Goal: Task Accomplishment & Management: Complete application form

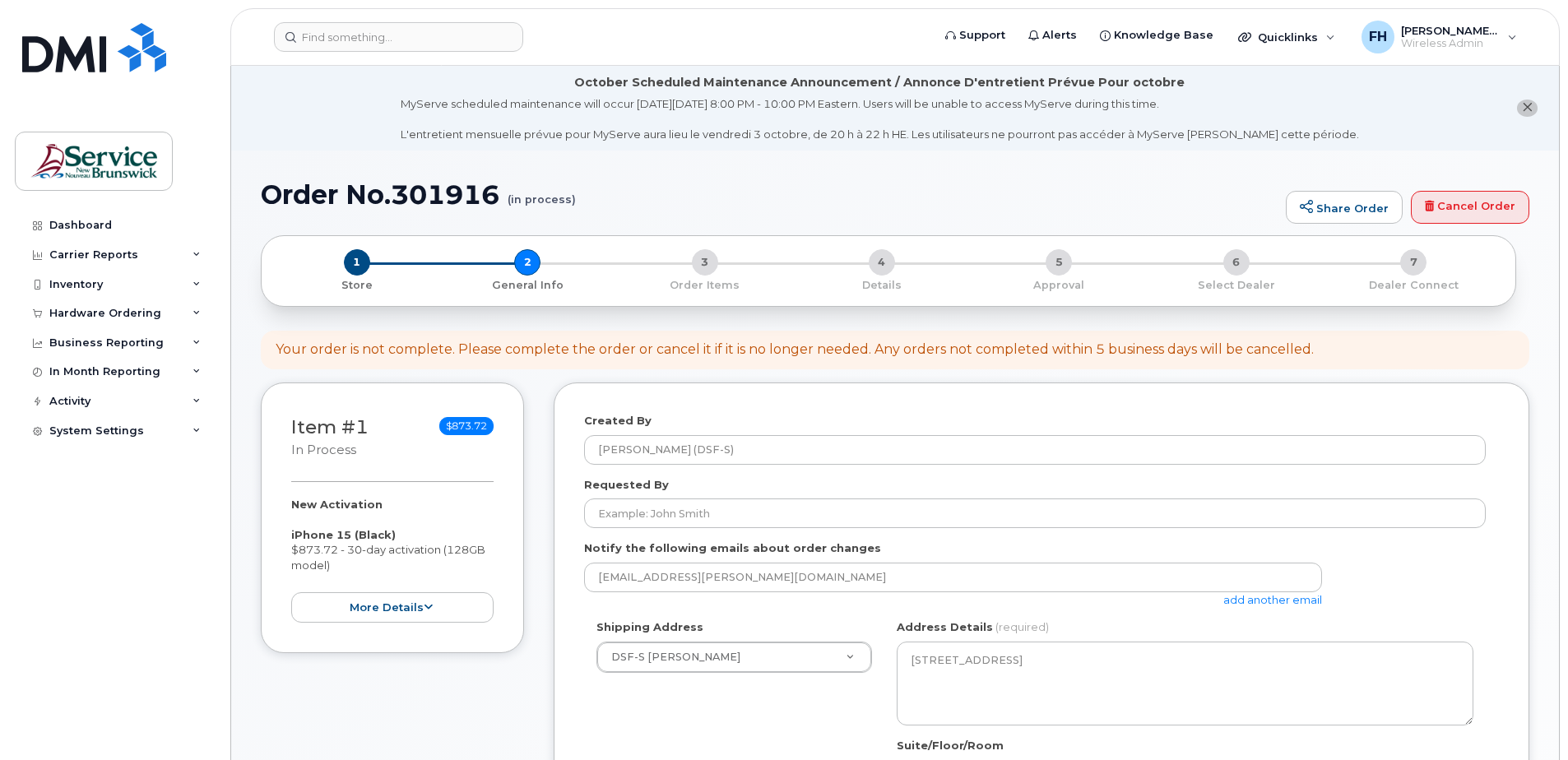
select select
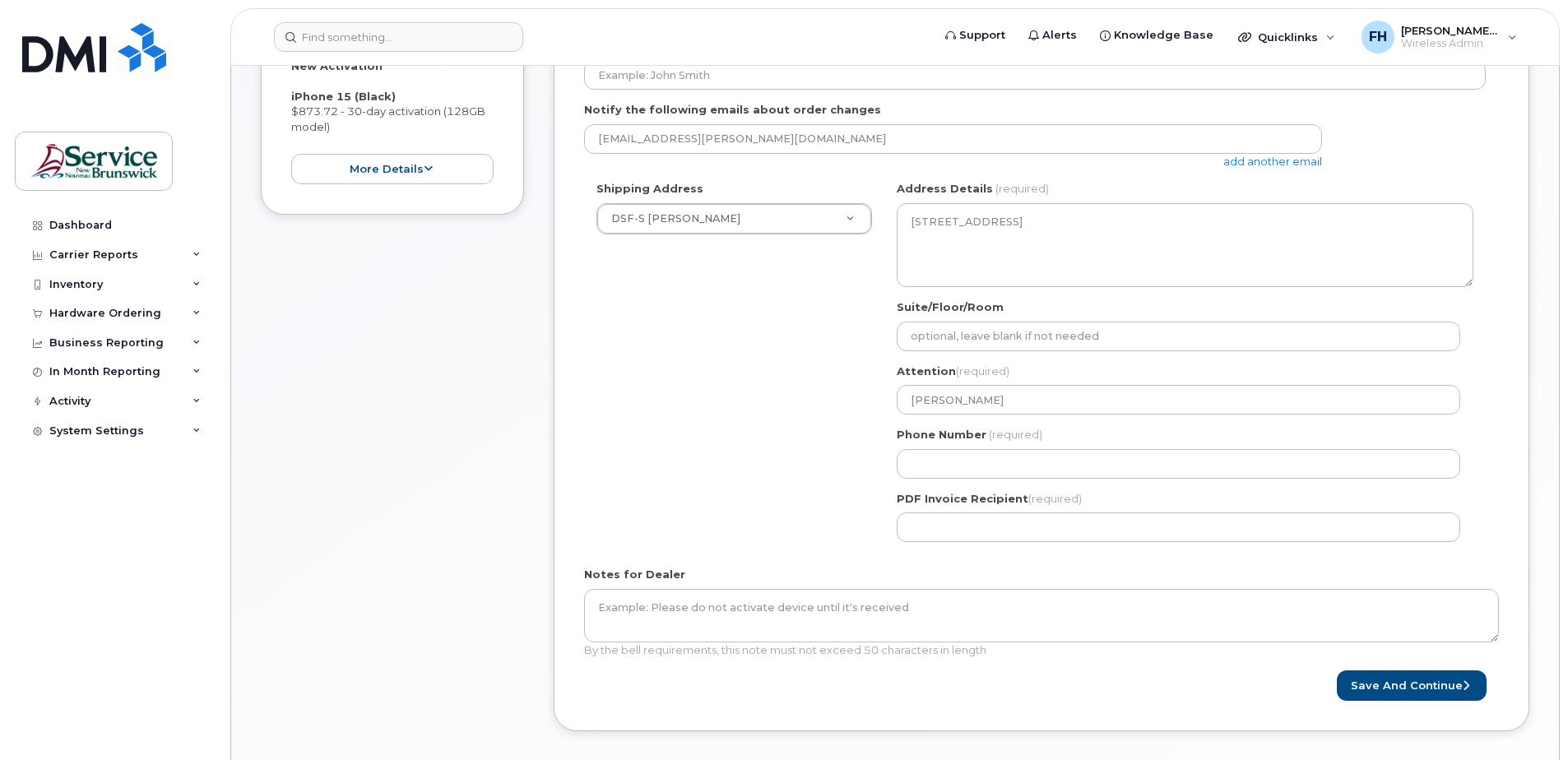
click at [426, 456] on div "Item #1 in process $873.72 New Activation iPhone 15 (Black) $873.72 - 30-day ac…" at bounding box center [392, 350] width 263 height 812
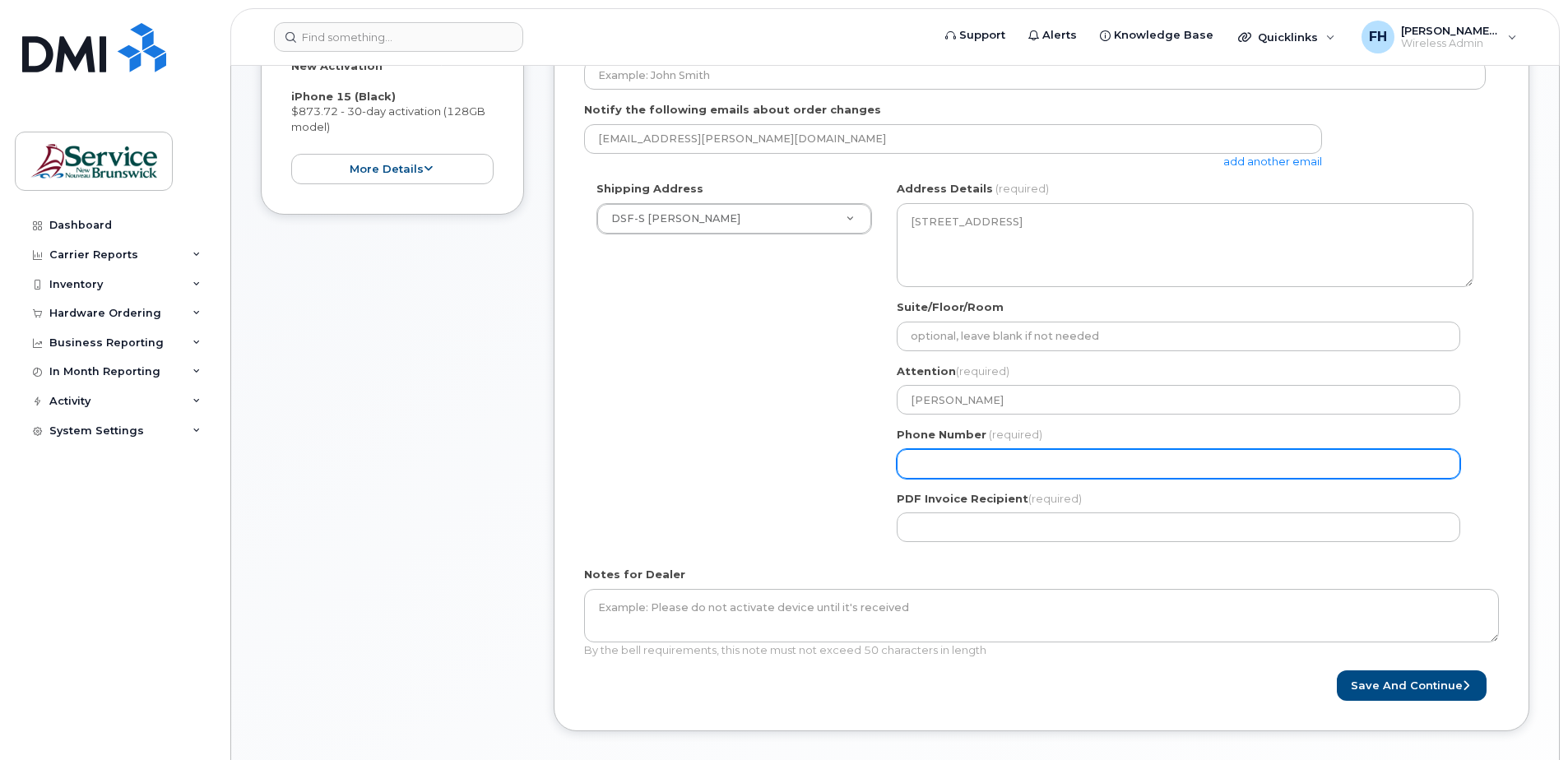
click at [1011, 467] on input "Phone Number" at bounding box center [1178, 463] width 563 height 29
type input "5065248917"
select select
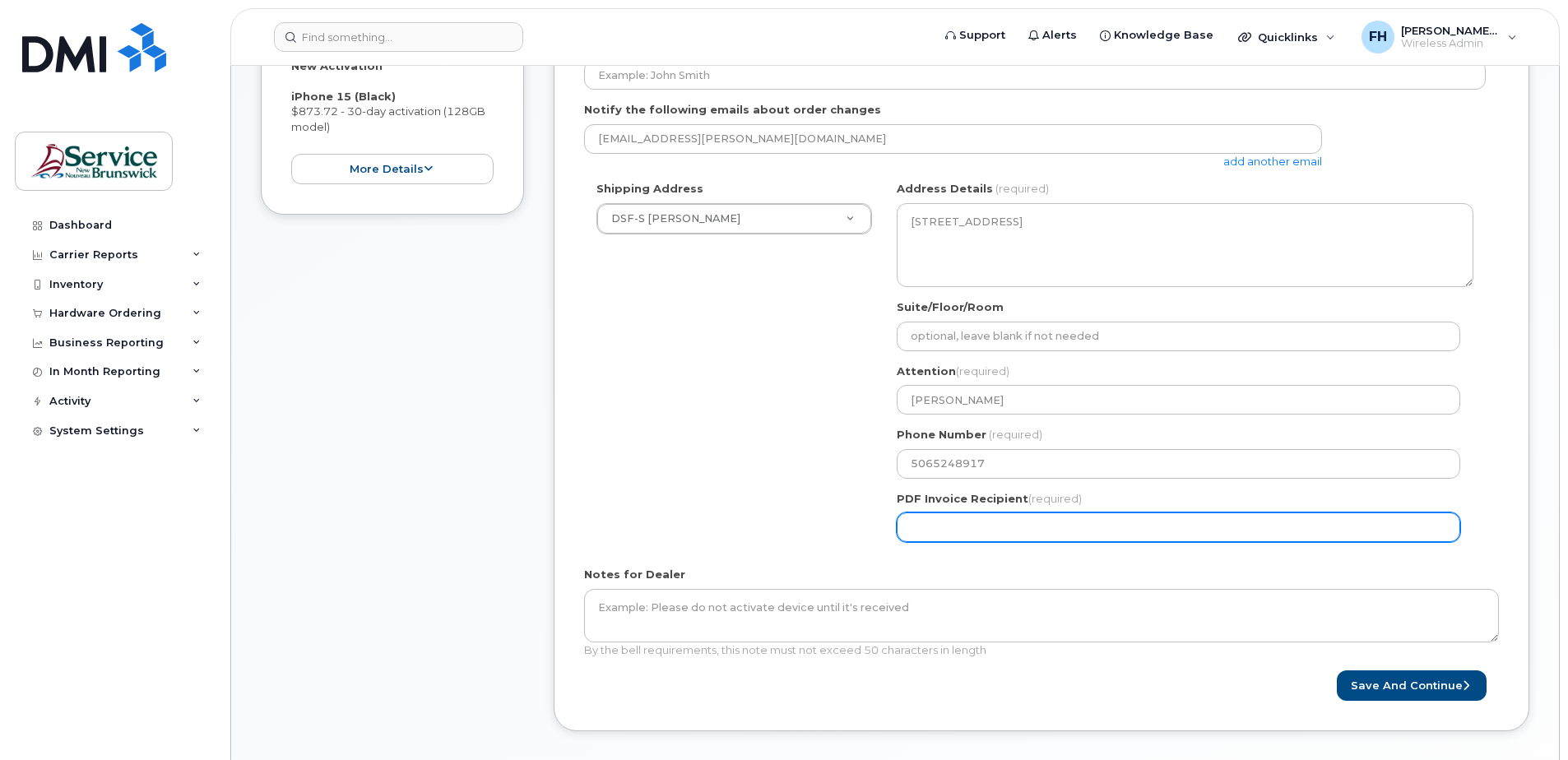
click at [1006, 525] on input "PDF Invoice Recipient (required)" at bounding box center [1178, 527] width 563 height 29
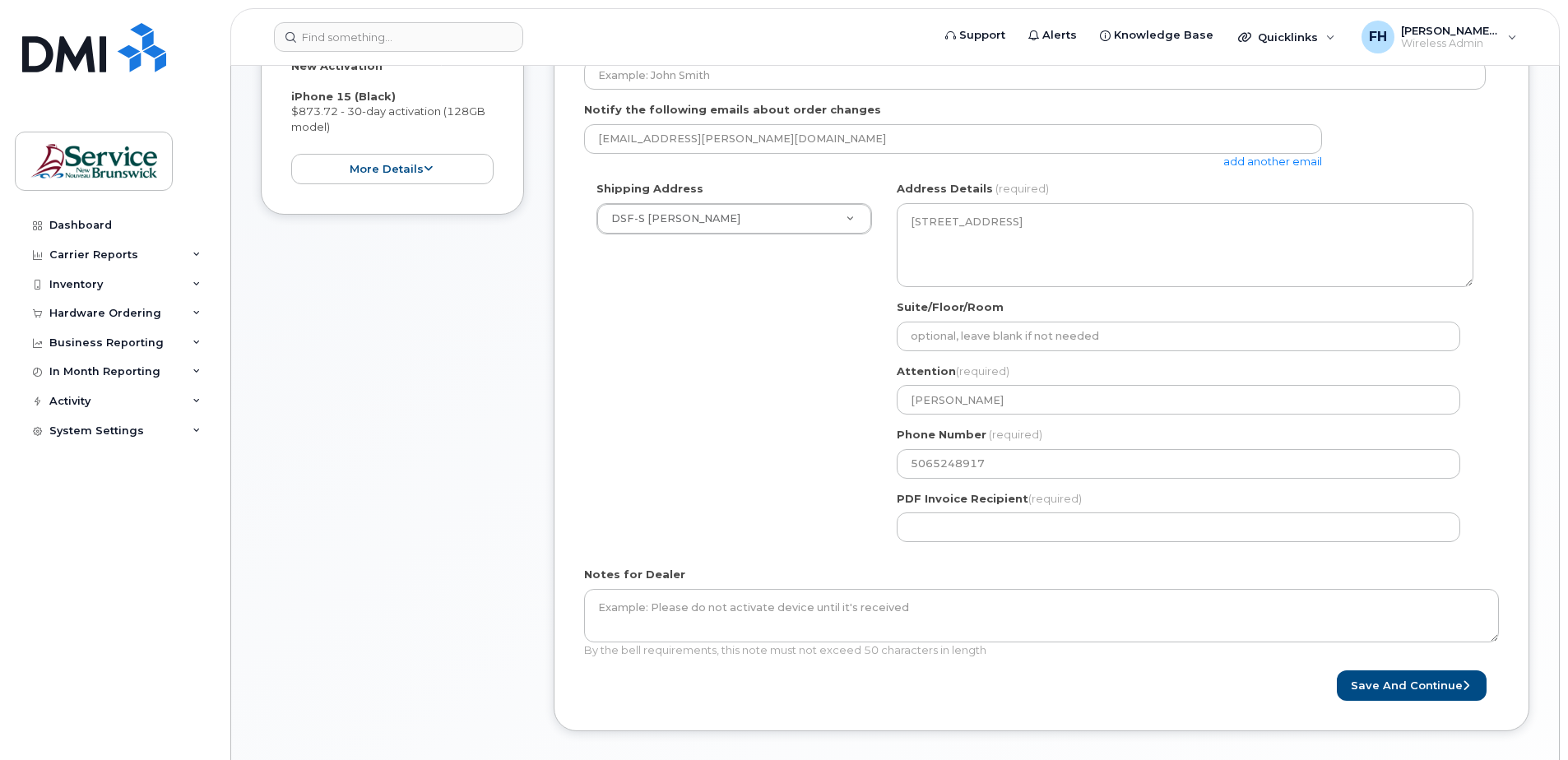
click at [673, 432] on div "Shipping Address DSF-S Louis-J. Robichaud New Address ASD-E Main Office ASD-N B…" at bounding box center [1035, 367] width 901 height 373
click at [1435, 678] on button "Save and Continue" at bounding box center [1412, 685] width 150 height 30
click at [1169, 567] on div "Notes for Dealer By the bell requirements, this note must not exceed 50 charact…" at bounding box center [1042, 612] width 915 height 92
click at [362, 353] on div "Item #1 in process $873.72 New Activation iPhone 15 (Black) $873.72 - 30-day ac…" at bounding box center [392, 350] width 263 height 812
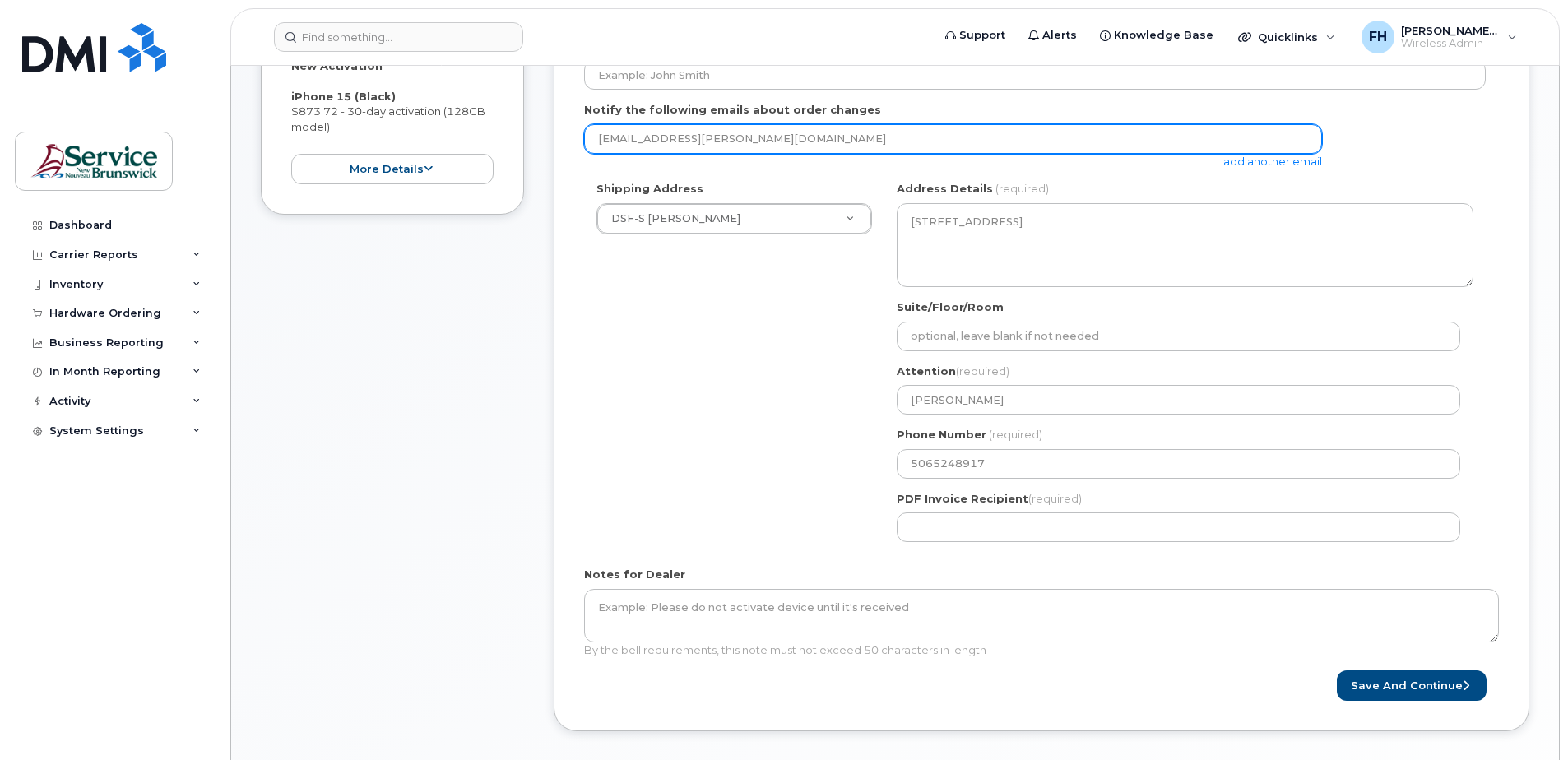
drag, startPoint x: 768, startPoint y: 146, endPoint x: 555, endPoint y: 152, distance: 213.1
click at [556, 151] on div "Created By Fontaine, Hugo (DSF-S) Requested By Notify the following emails abou…" at bounding box center [1041, 337] width 975 height 787
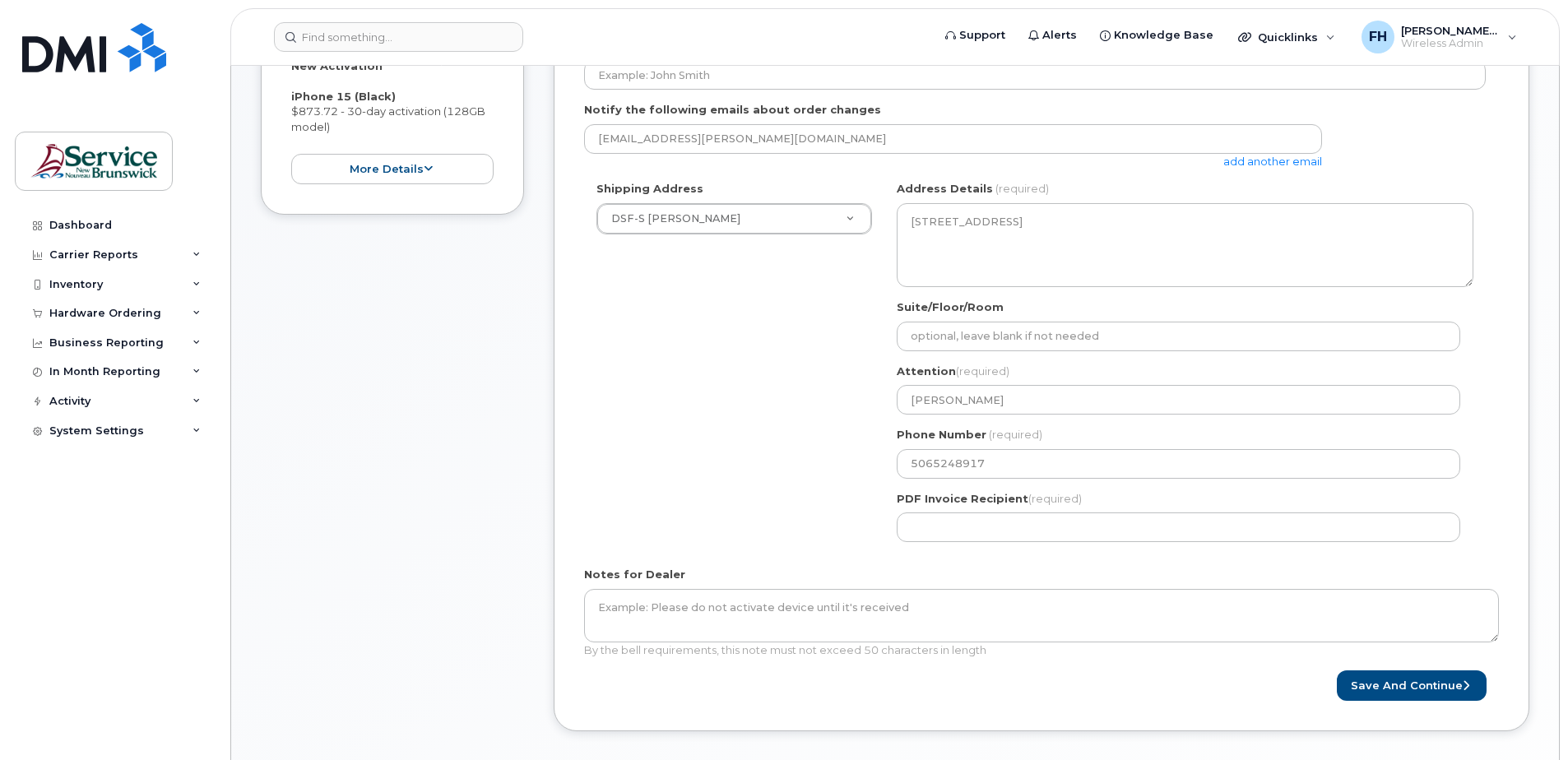
click at [1074, 513] on div "PDF Invoice Recipient (required)" at bounding box center [1185, 517] width 577 height 52
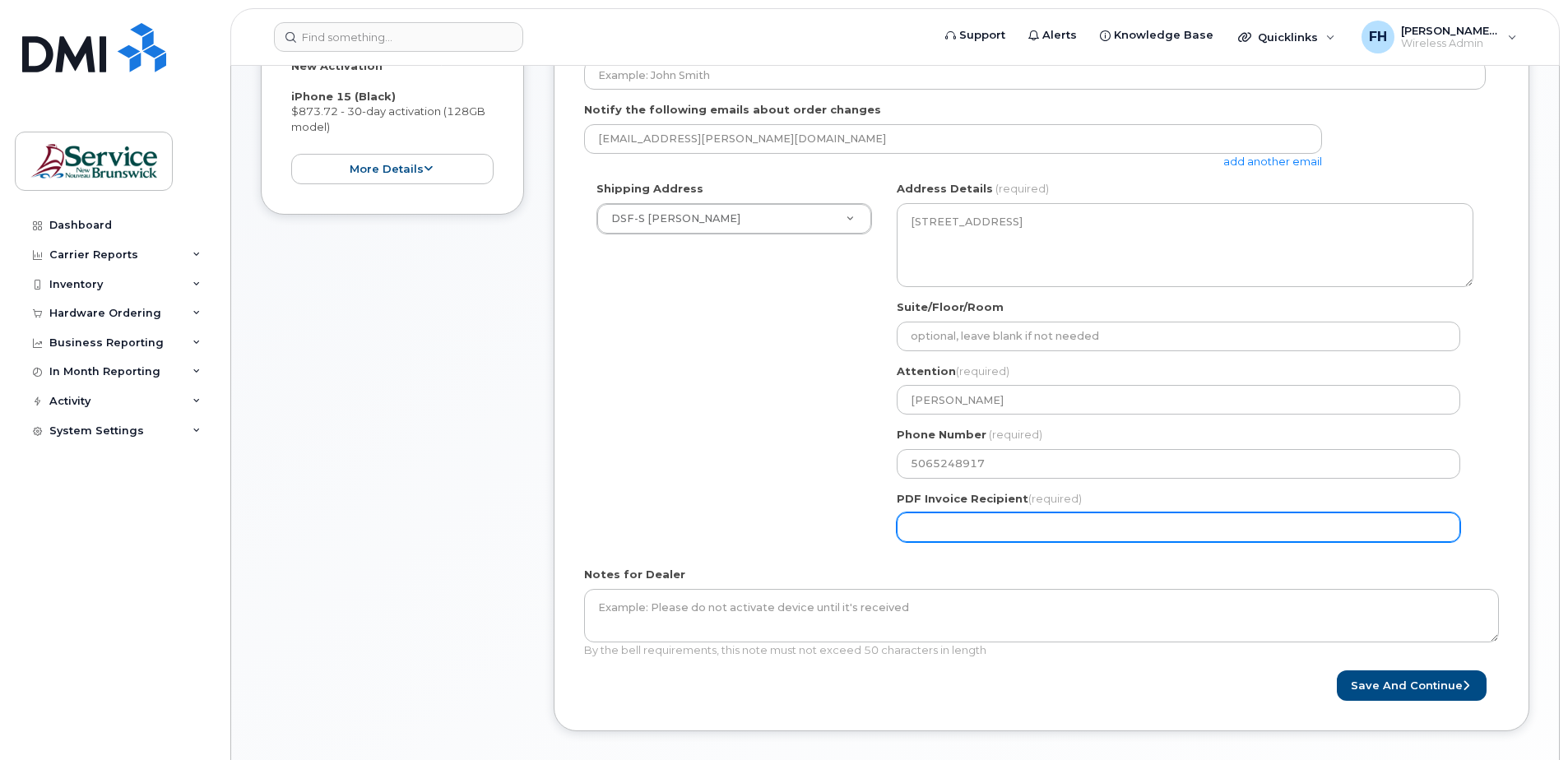
click at [1074, 526] on input "PDF Invoice Recipient (required)" at bounding box center [1178, 527] width 563 height 29
paste input "[EMAIL_ADDRESS][PERSON_NAME][DOMAIN_NAME]"
type input "[EMAIL_ADDRESS][PERSON_NAME][DOMAIN_NAME]"
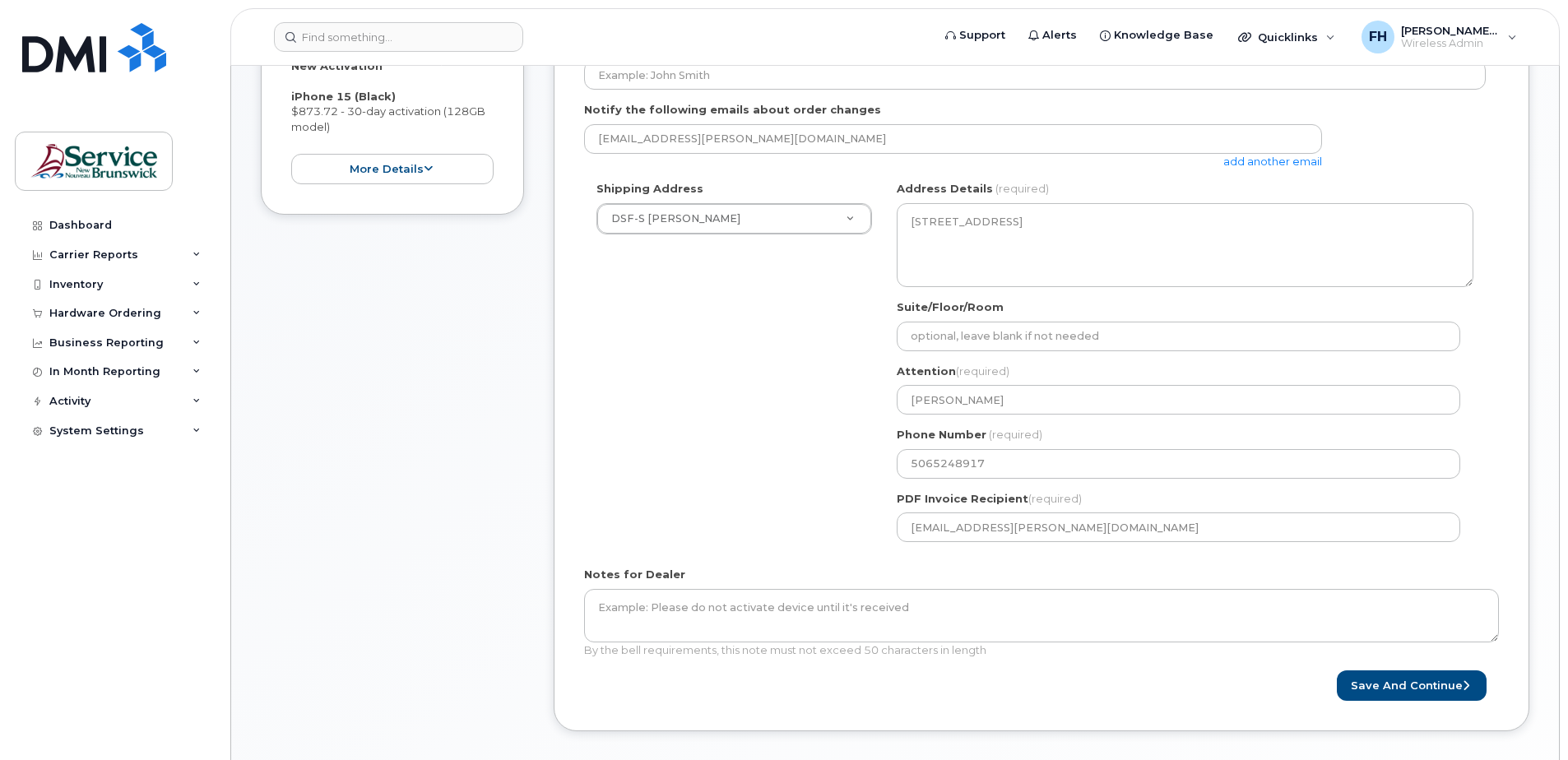
click at [1171, 561] on form "Created By Fontaine, Hugo (DSF-S) Requested By Notify the following emails abou…" at bounding box center [1042, 338] width 915 height 726
click at [1446, 677] on button "Save and Continue" at bounding box center [1412, 685] width 150 height 30
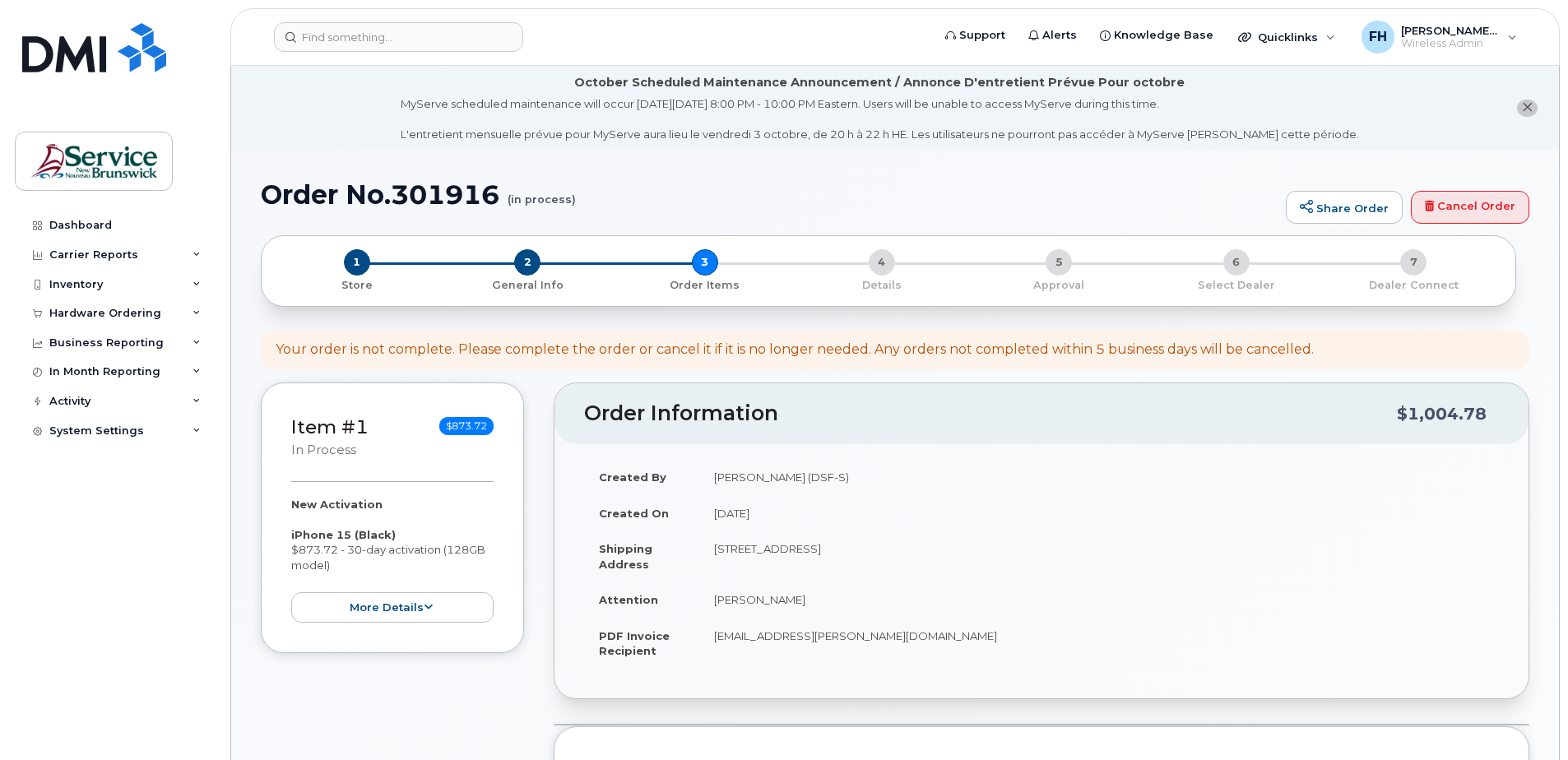
select select
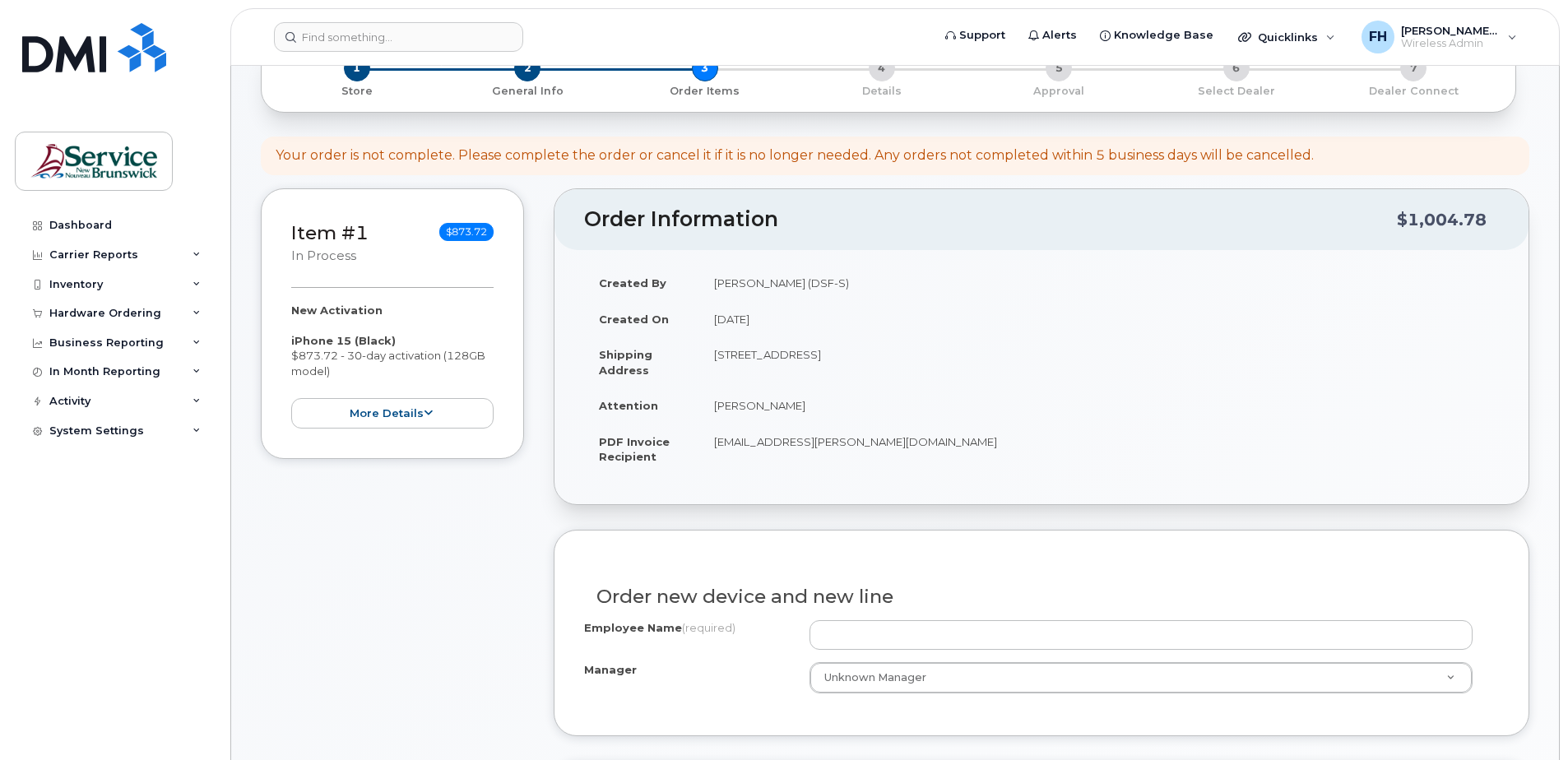
scroll to position [219, 0]
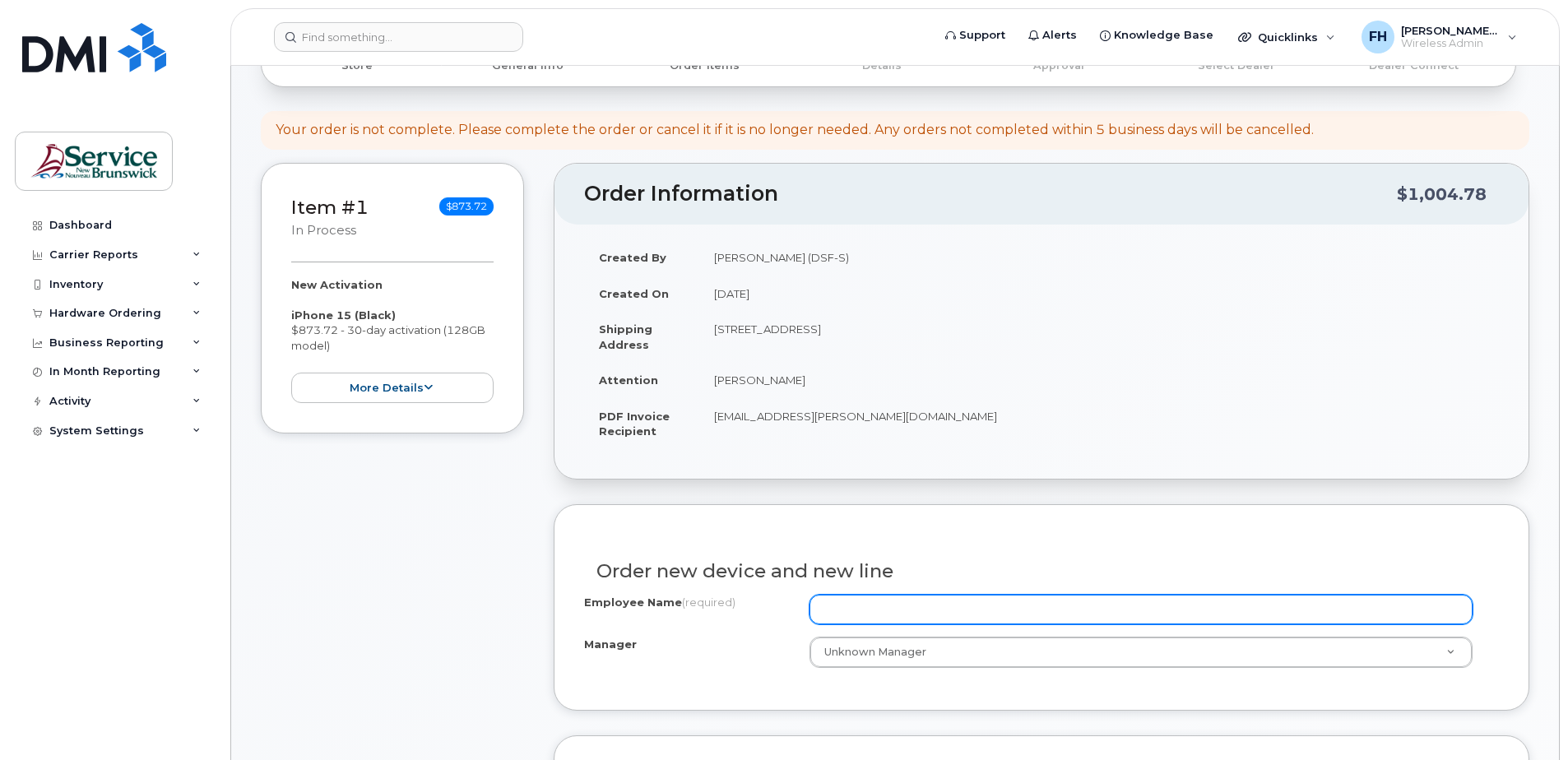
click at [941, 615] on input "Employee Name (required)" at bounding box center [1141, 609] width 663 height 29
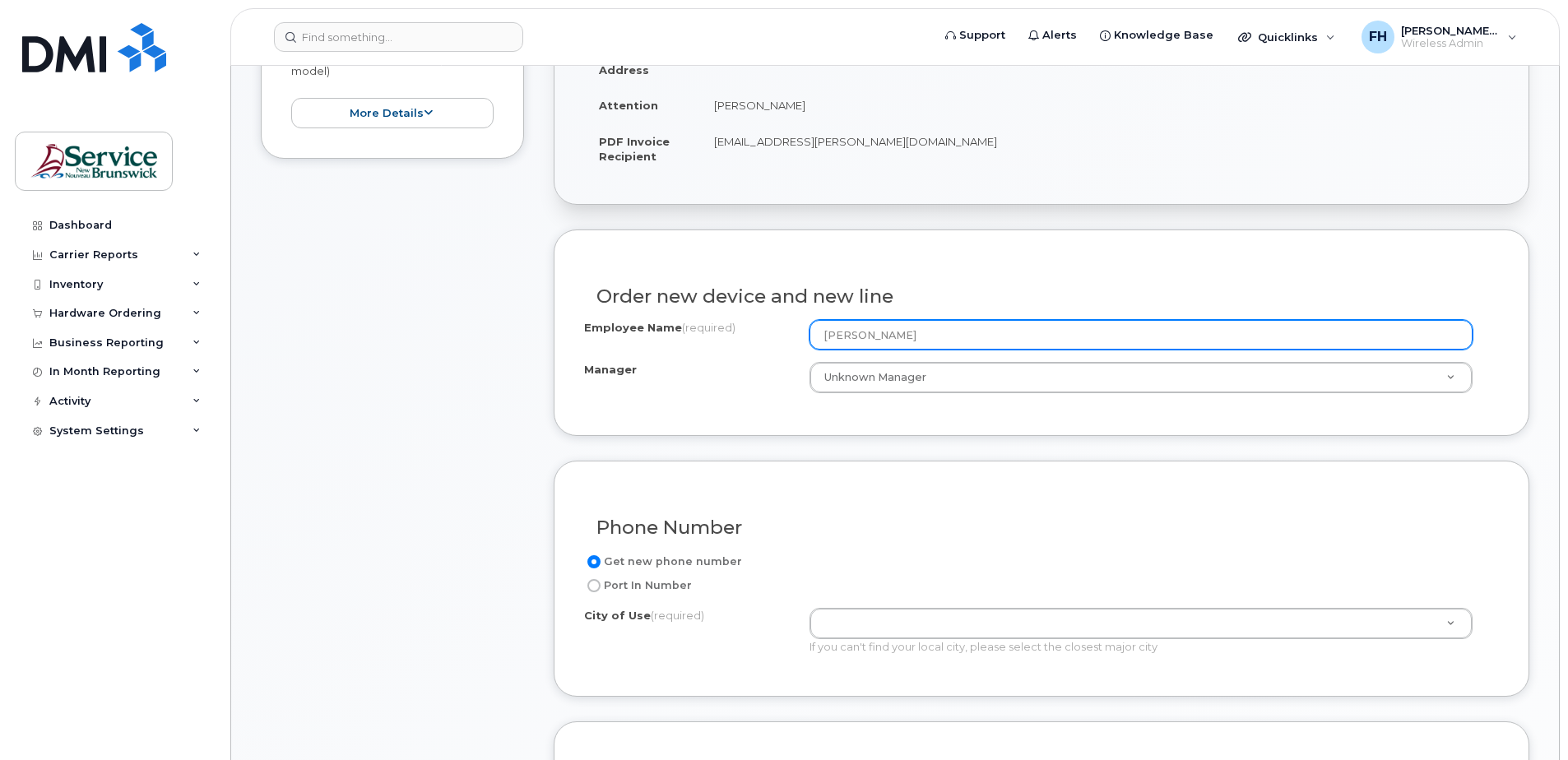
scroll to position [658, 0]
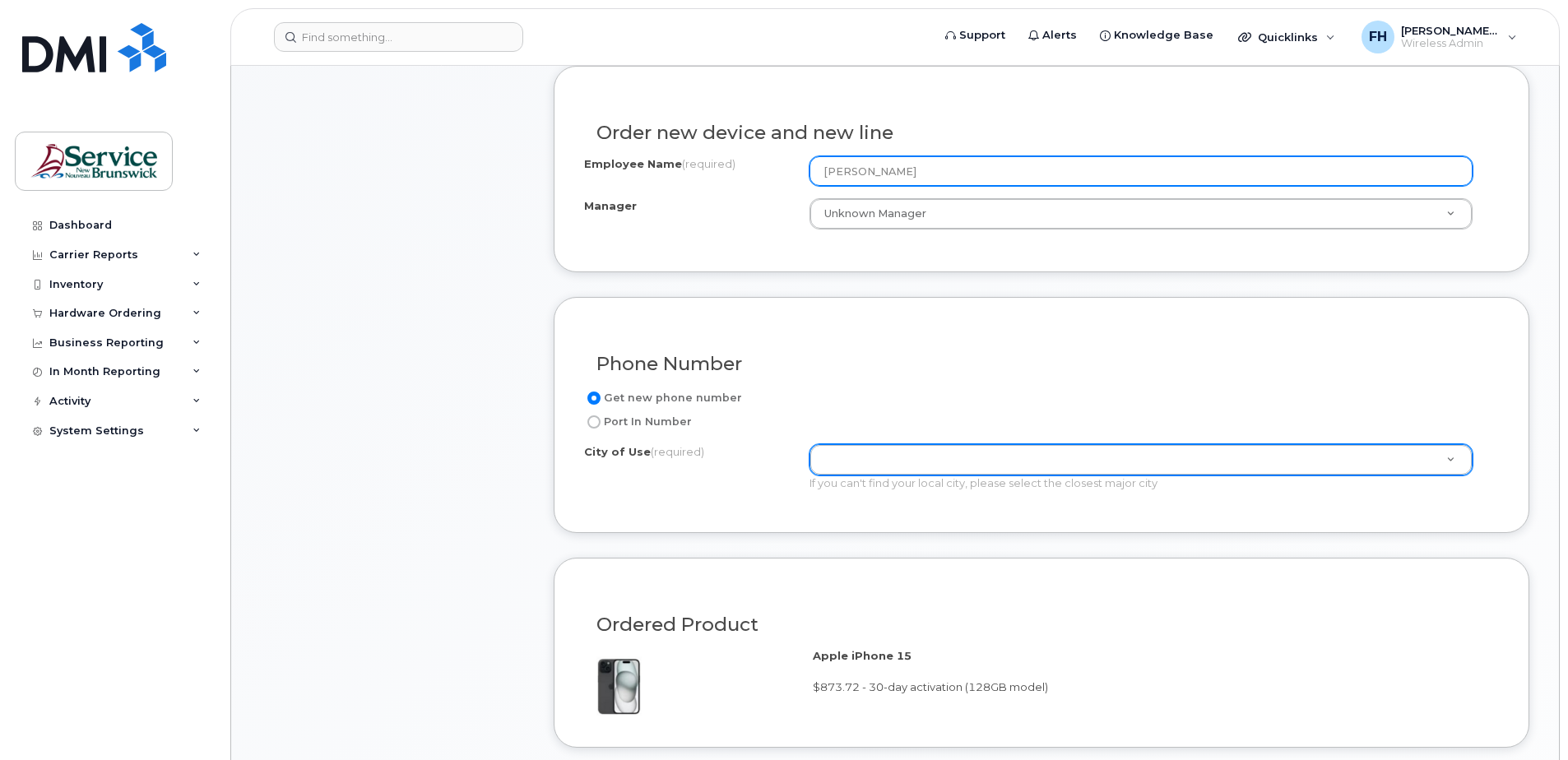
type input "[PERSON_NAME]"
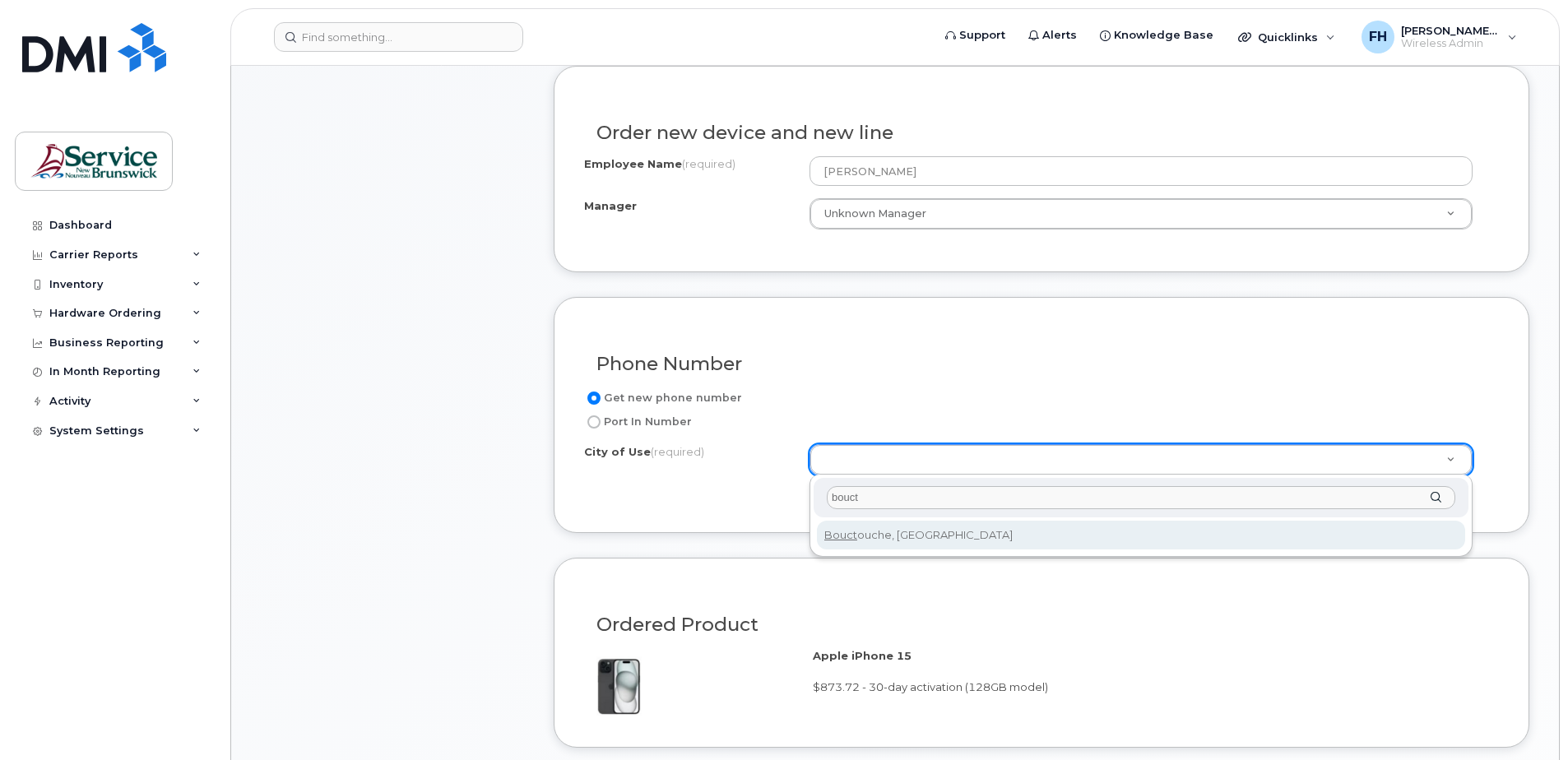
type input "bouct"
type input "1417"
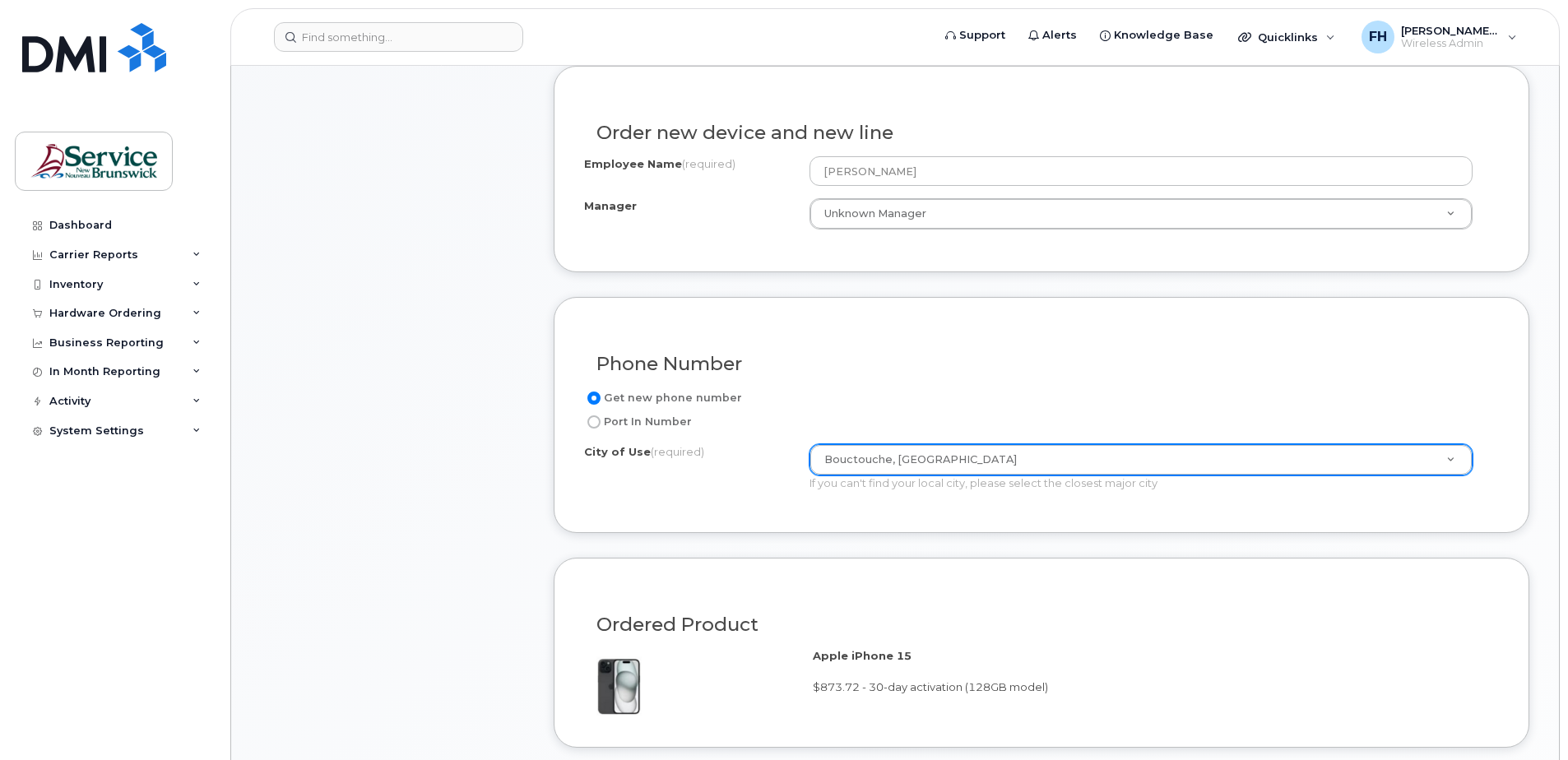
click at [922, 532] on div "Phone Number Get new phone number Port In Number City of Use (required) Bouctou…" at bounding box center [1041, 414] width 975 height 236
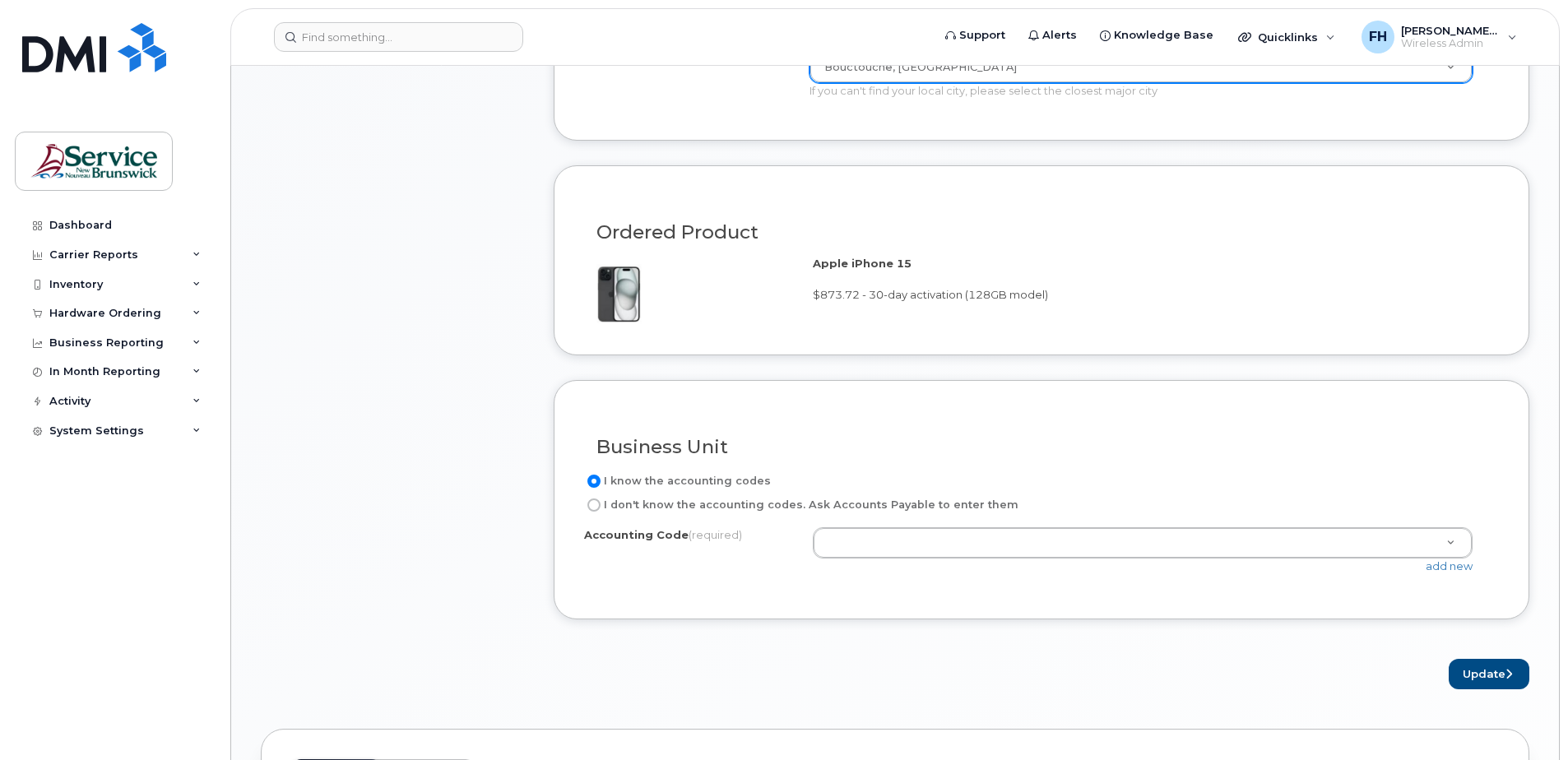
scroll to position [1096, 0]
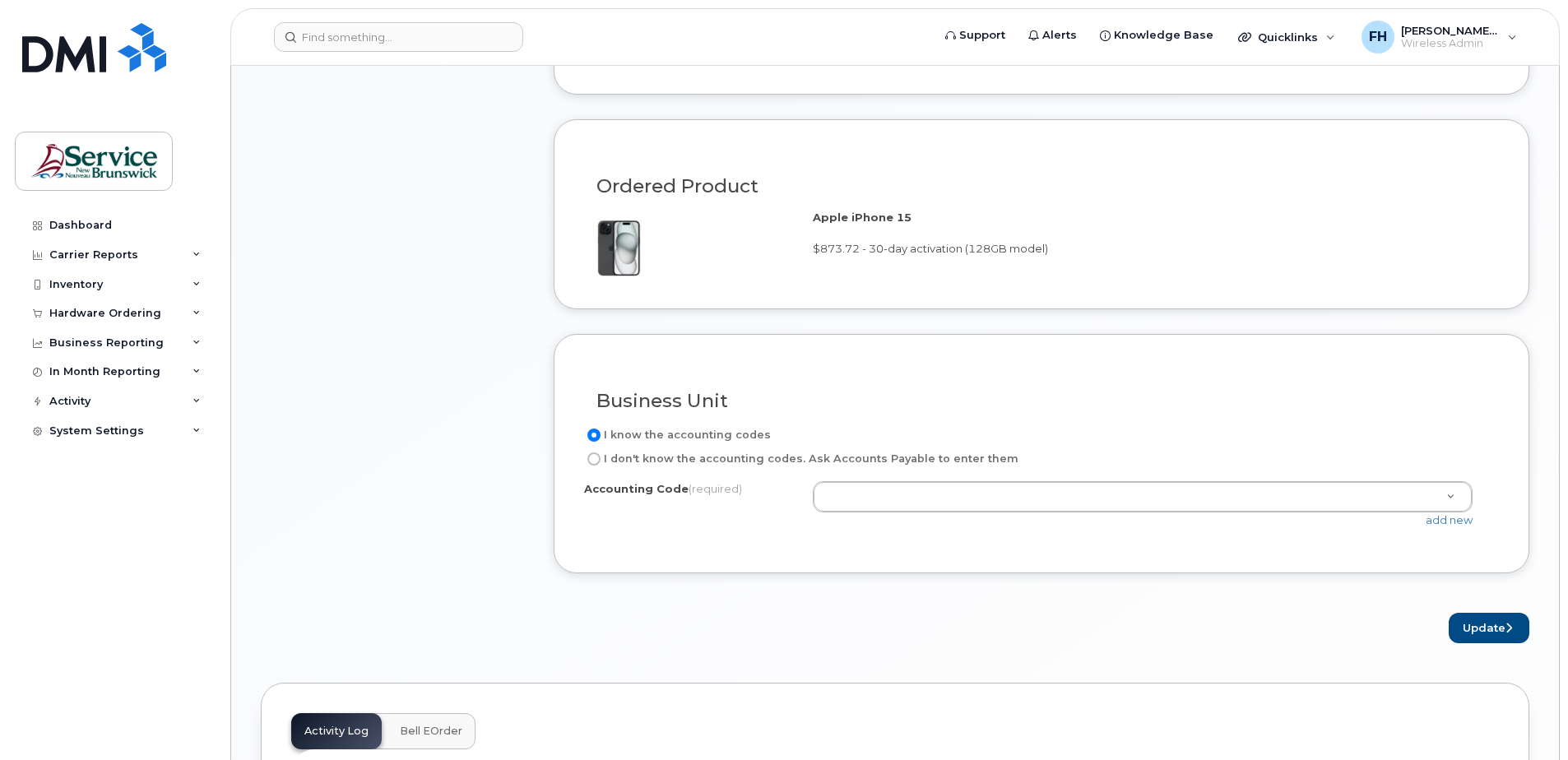
click at [1431, 475] on div "I know the accounting codes I don't know the accounting codes. Ask Accounts Pay…" at bounding box center [1042, 484] width 915 height 118
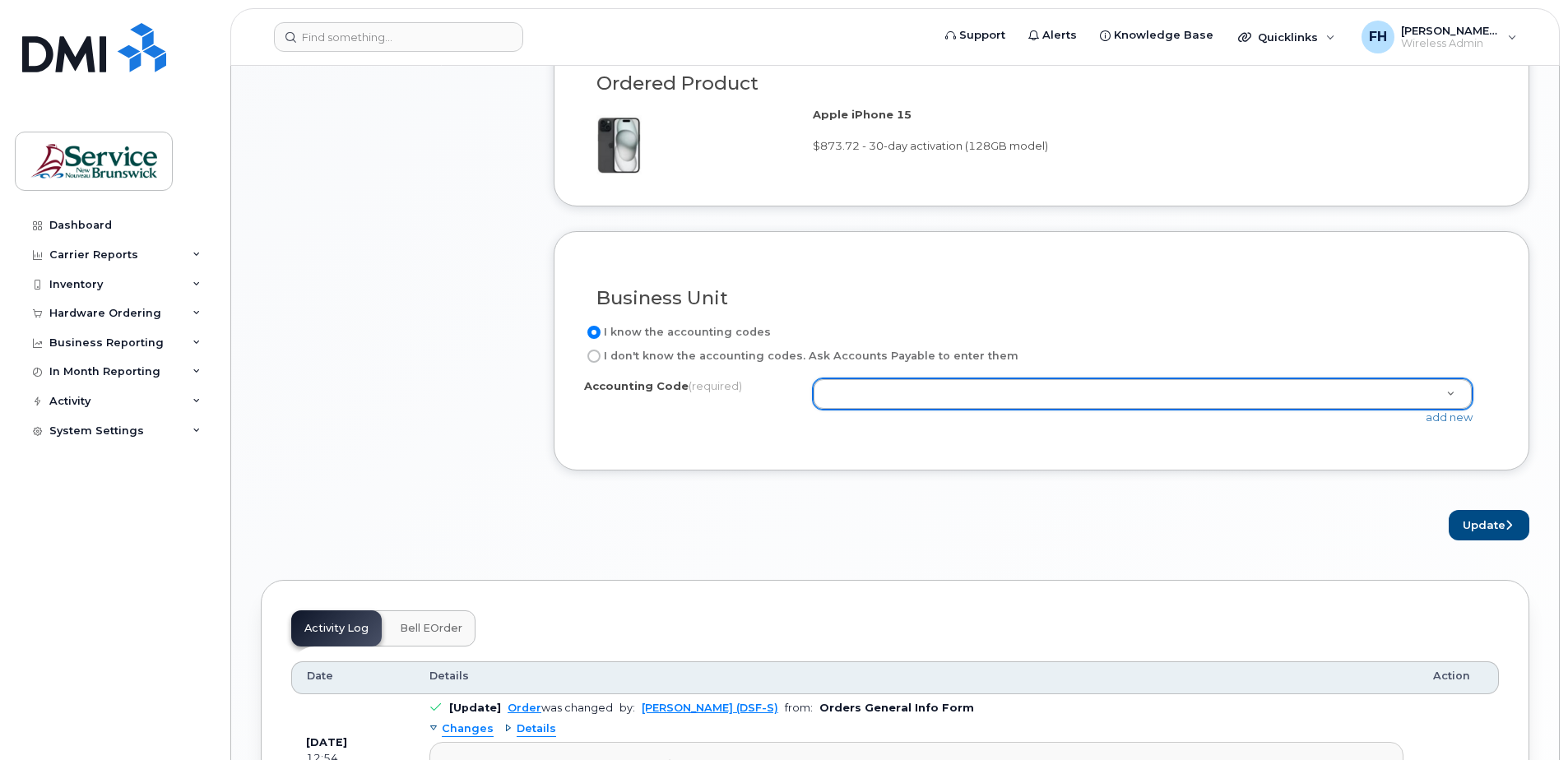
scroll to position [1359, 0]
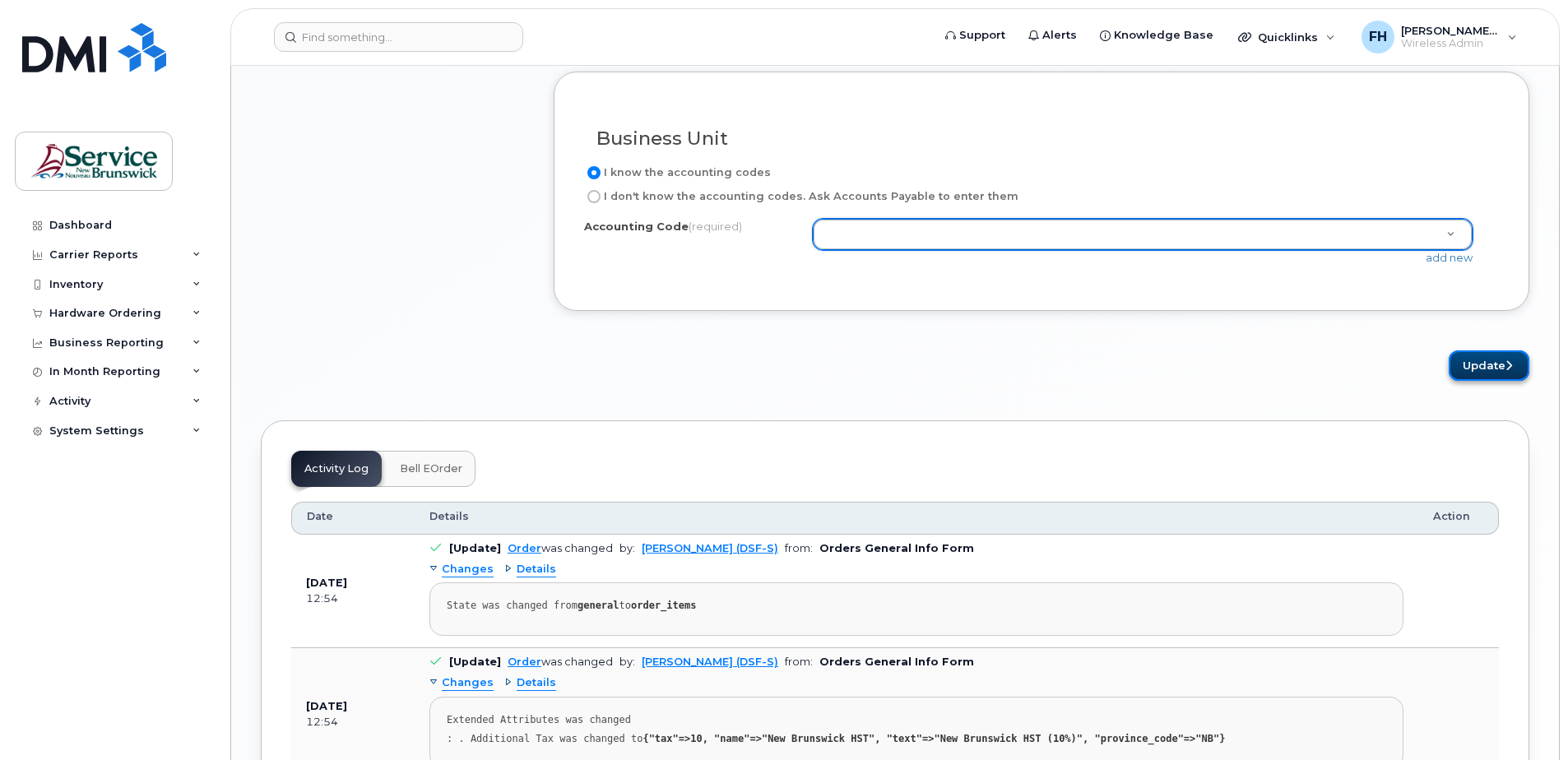
click at [1518, 365] on button "Update" at bounding box center [1489, 366] width 81 height 30
click at [1076, 369] on div "Update" at bounding box center [1041, 366] width 975 height 30
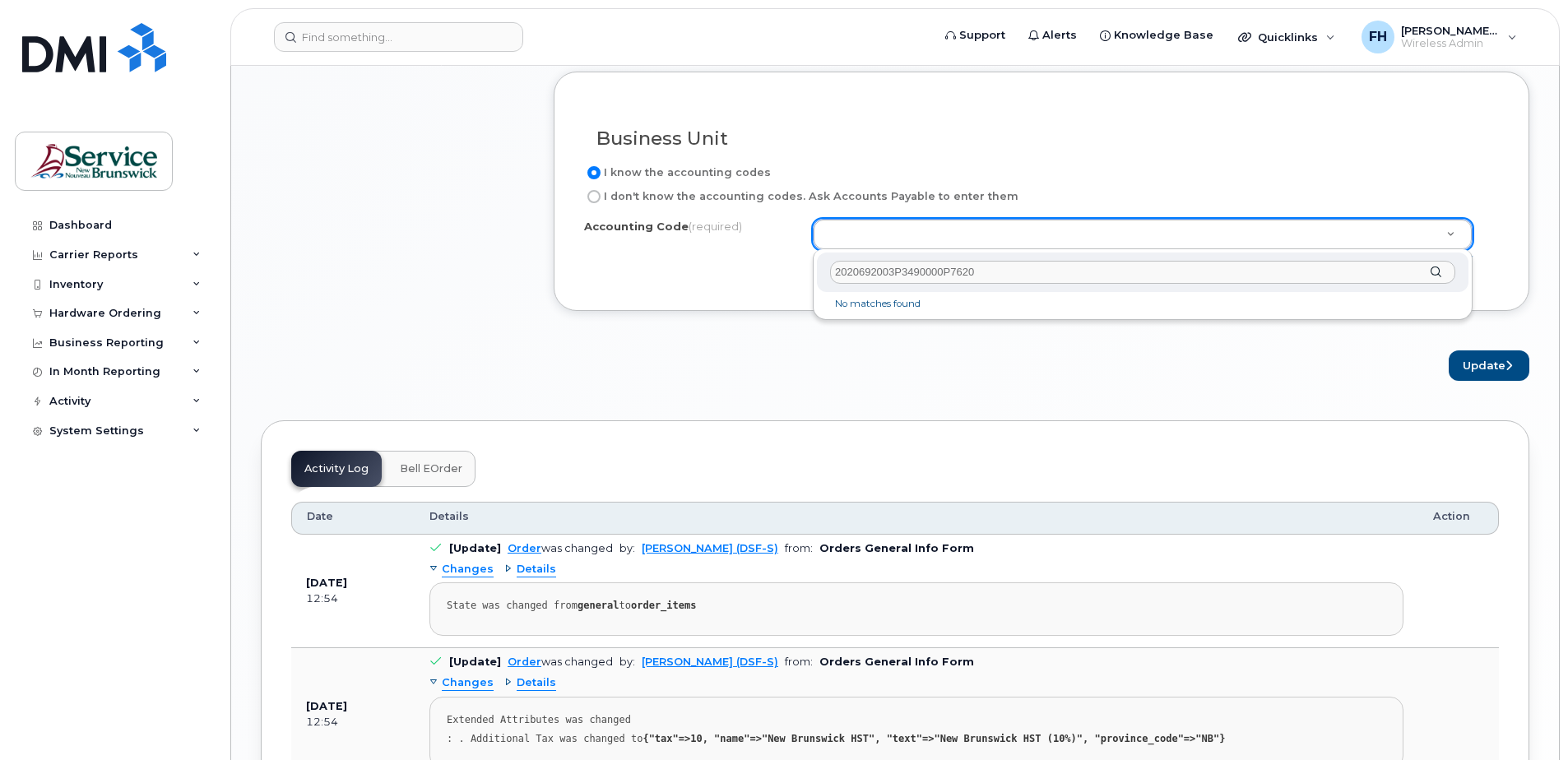
type input "2020692003P3490000P76200"
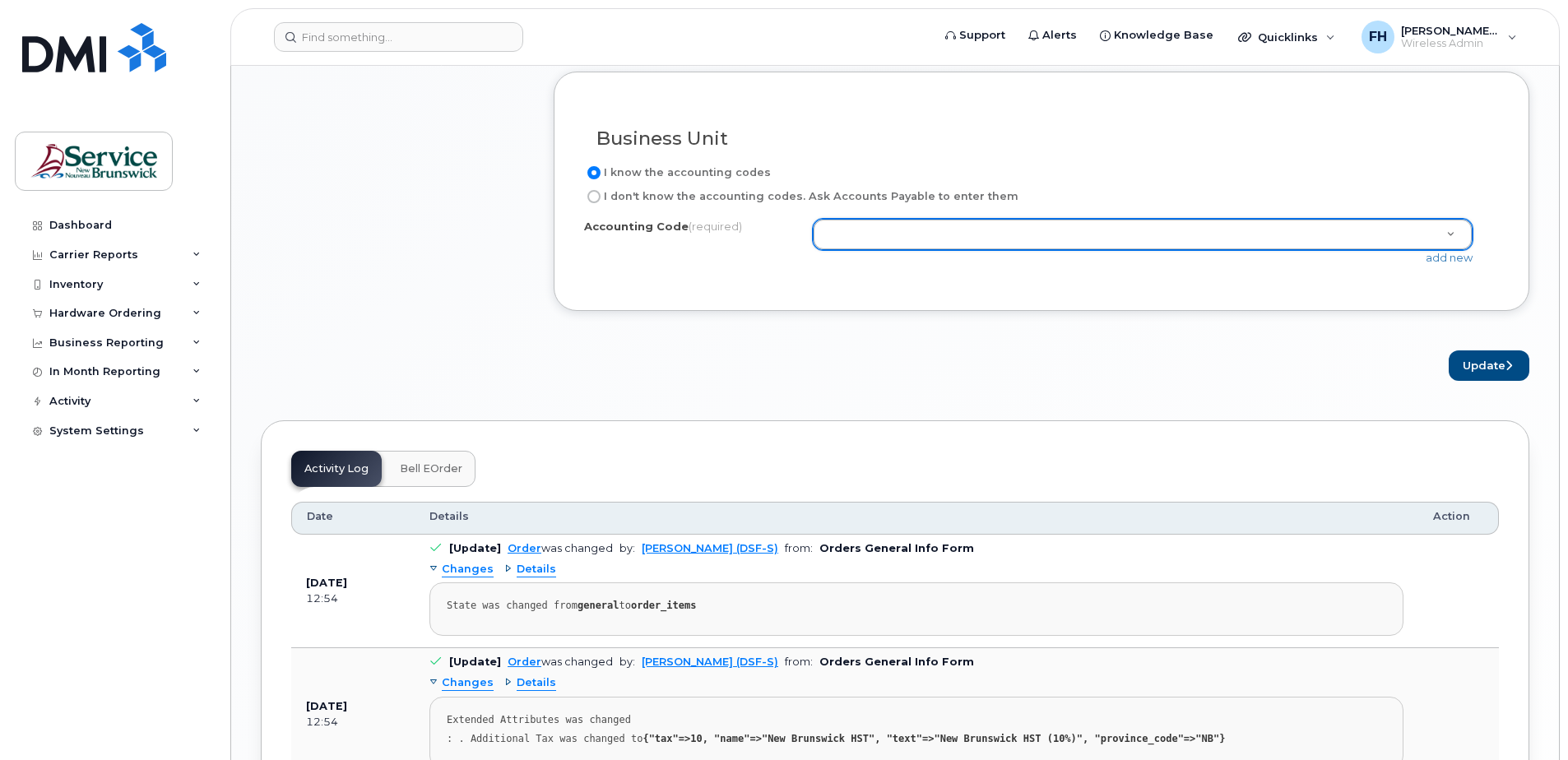
click at [1098, 267] on div "Accounting Code (required) add new" at bounding box center [1042, 249] width 915 height 61
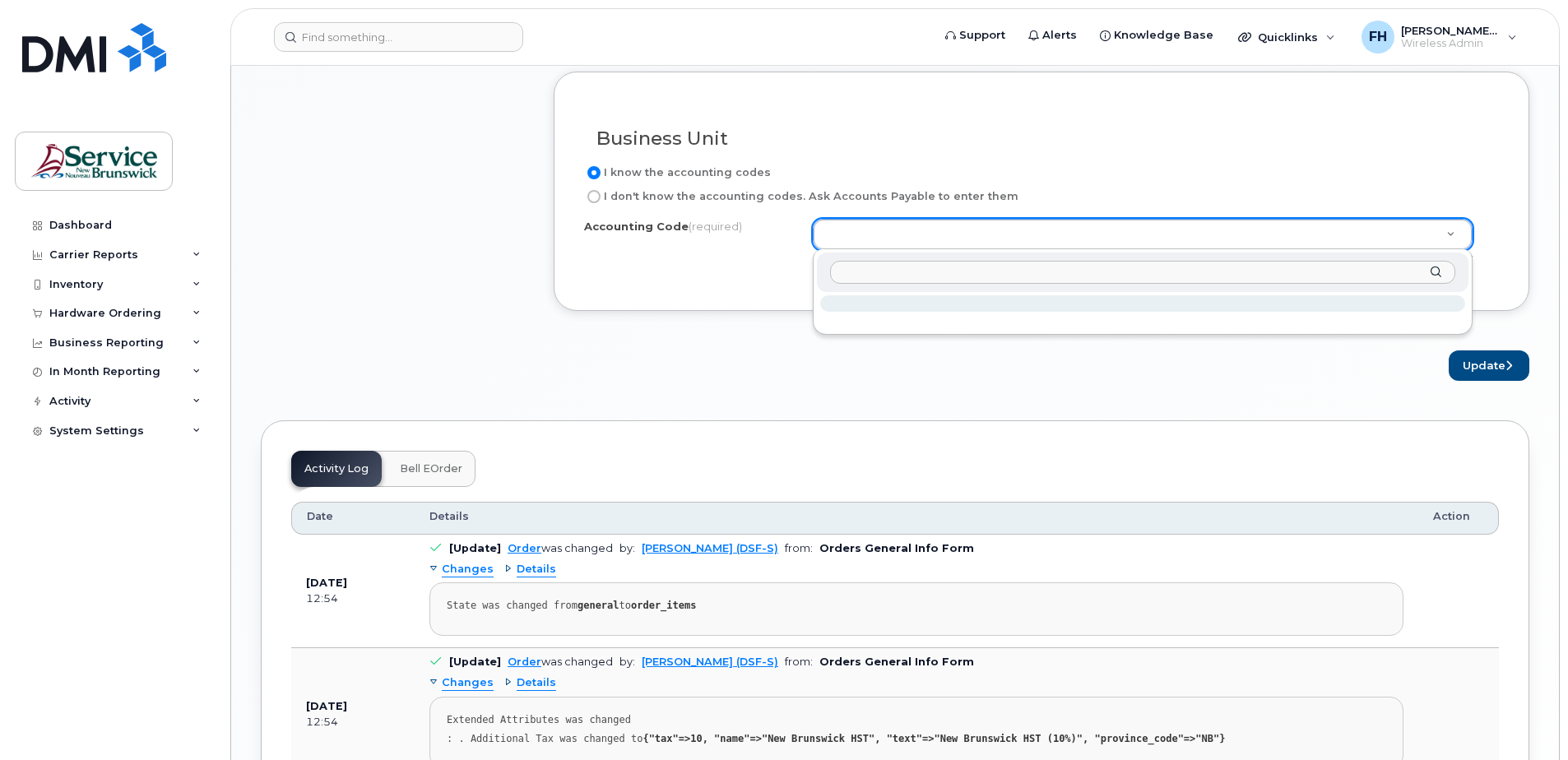
click at [927, 271] on input "text" at bounding box center [1143, 272] width 626 height 24
select select
type input "206903"
drag, startPoint x: 1439, startPoint y: 274, endPoint x: 1428, endPoint y: 274, distance: 11.0
click at [1437, 276] on div "206903" at bounding box center [1143, 272] width 652 height 40
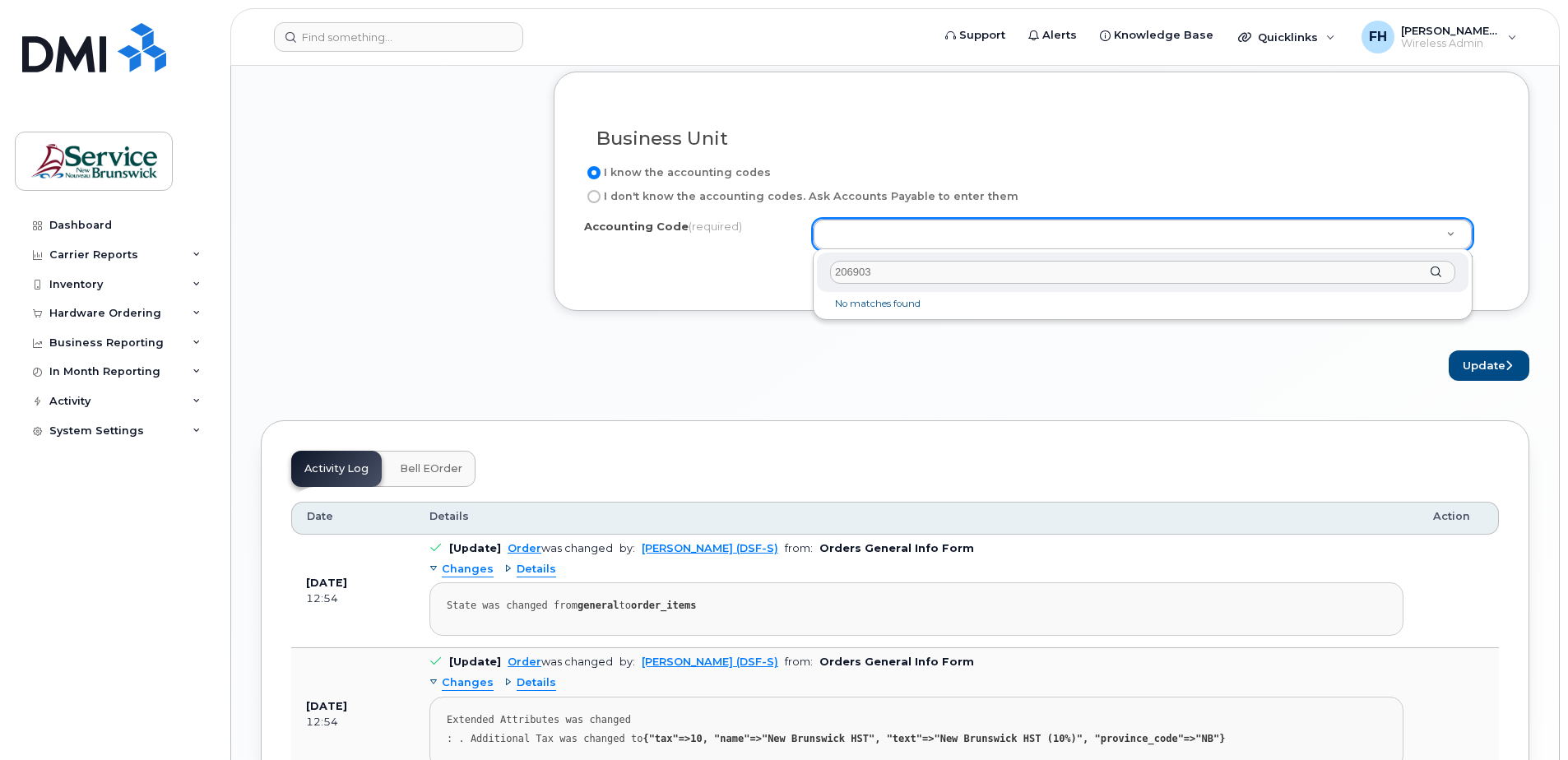
drag, startPoint x: 1444, startPoint y: 269, endPoint x: 1428, endPoint y: 269, distance: 16.0
click at [1436, 269] on div "206903" at bounding box center [1143, 272] width 652 height 40
click at [1432, 272] on div "206903" at bounding box center [1143, 272] width 652 height 40
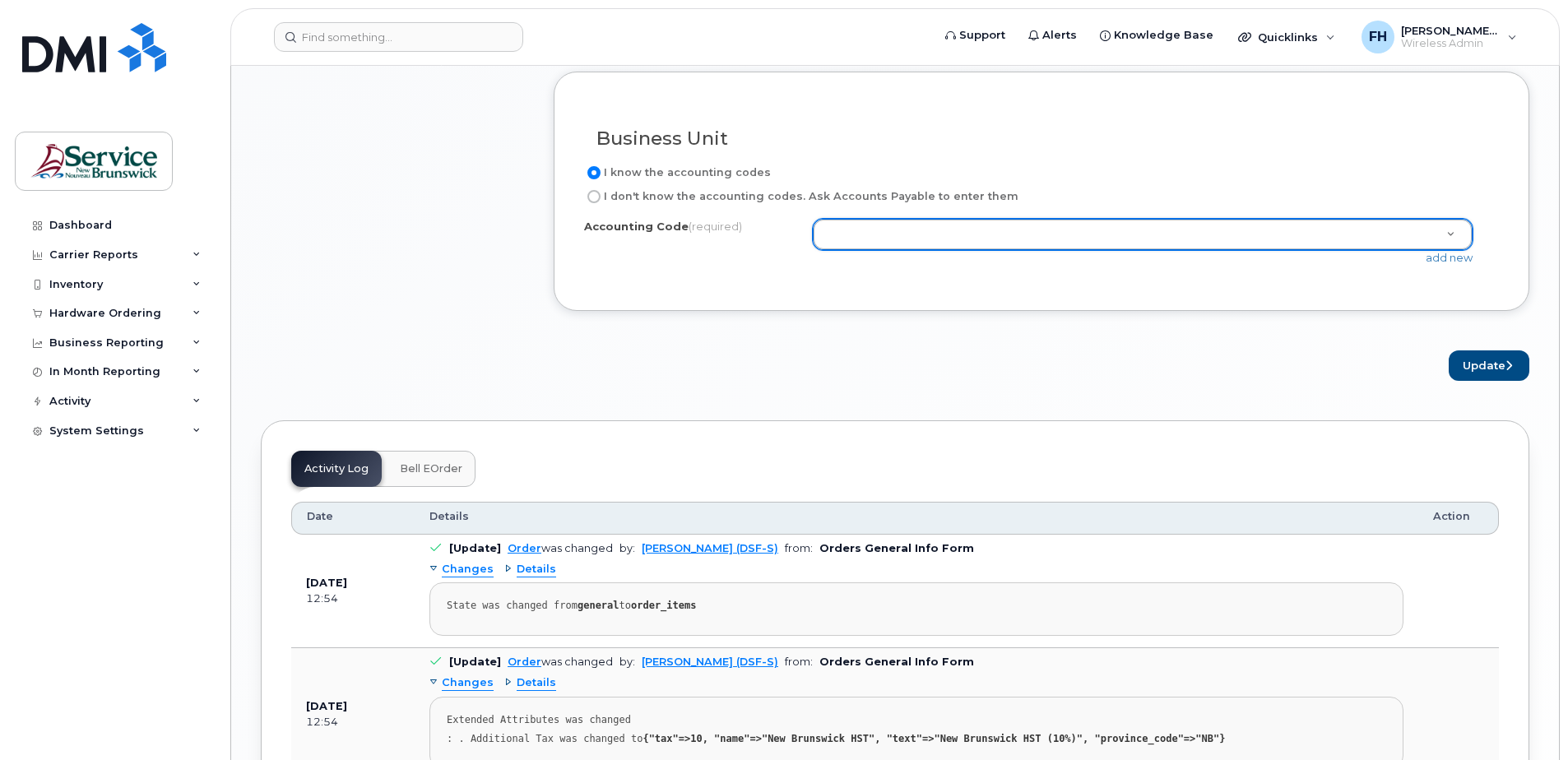
click at [680, 204] on label "I don't know the accounting codes. Ask Accounts Payable to enter them" at bounding box center [801, 196] width 435 height 19
click at [600, 203] on input "I don't know the accounting codes. Ask Accounts Payable to enter them" at bounding box center [594, 197] width 13 height 13
radio input "true"
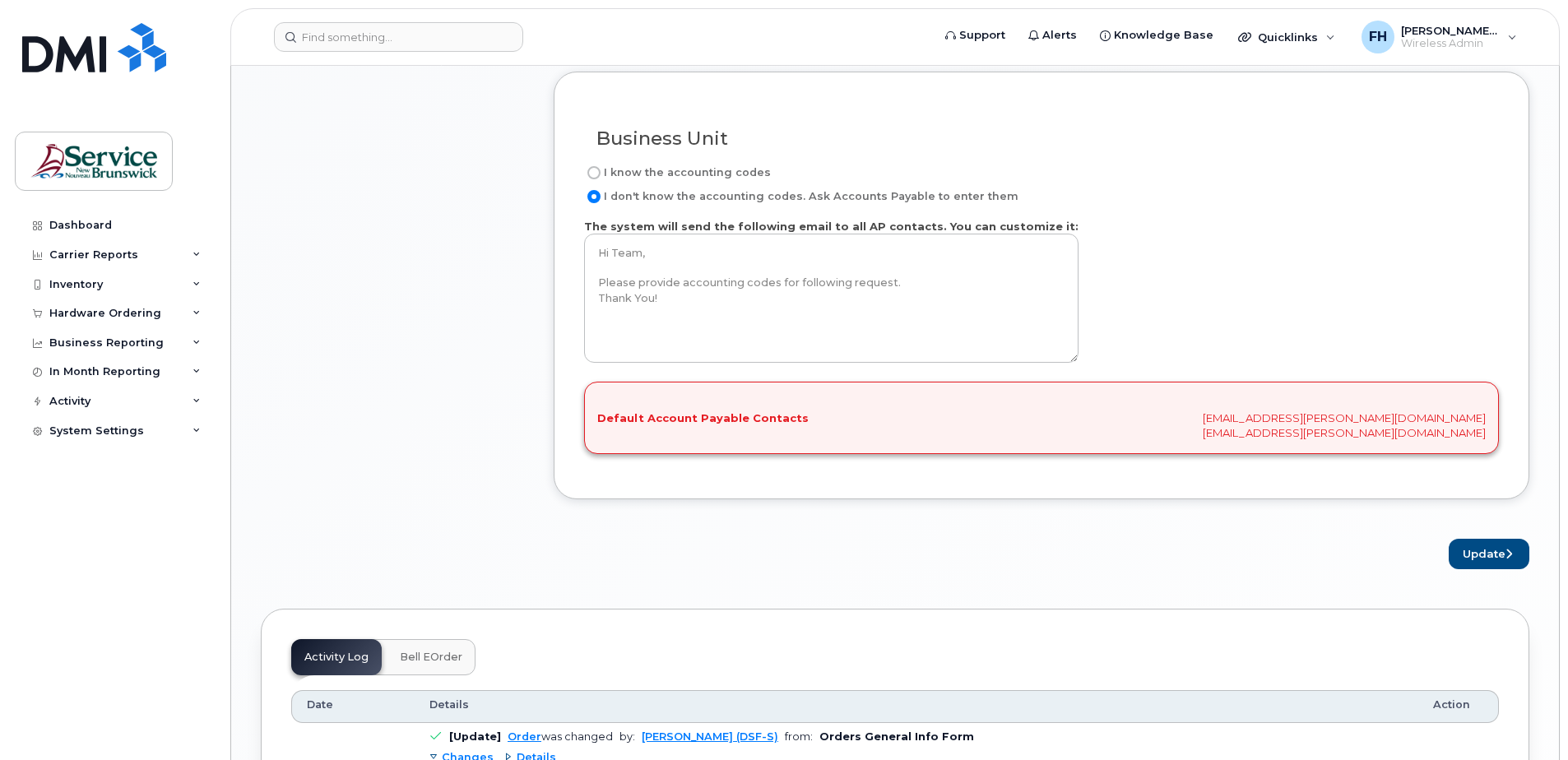
click at [679, 200] on label "I don't know the accounting codes. Ask Accounts Payable to enter them" at bounding box center [801, 196] width 435 height 19
click at [600, 200] on input "I don't know the accounting codes. Ask Accounts Payable to enter them" at bounding box center [594, 197] width 13 height 13
click at [597, 168] on input "I know the accounting codes" at bounding box center [594, 173] width 13 height 13
radio input "true"
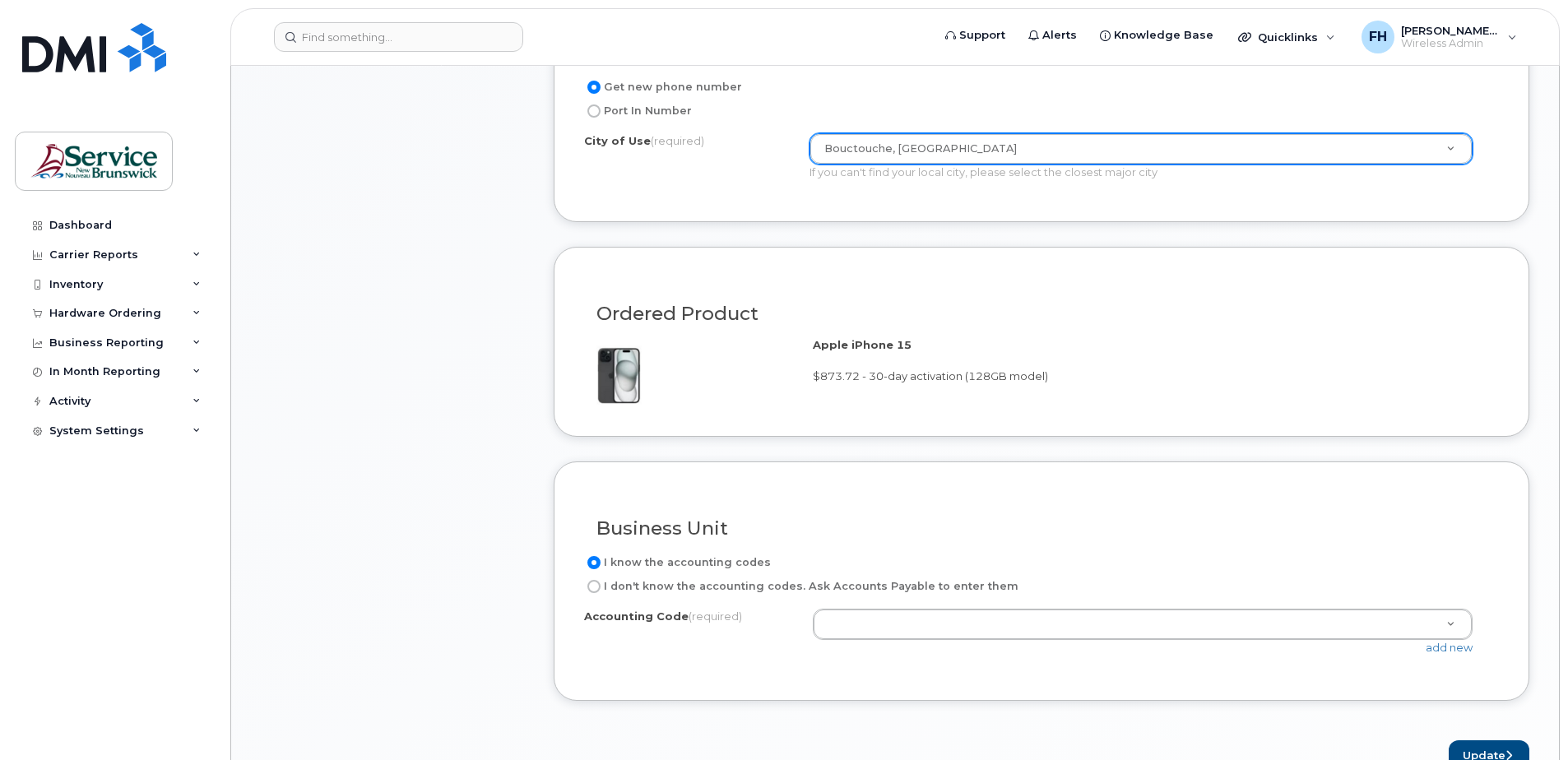
scroll to position [920, 0]
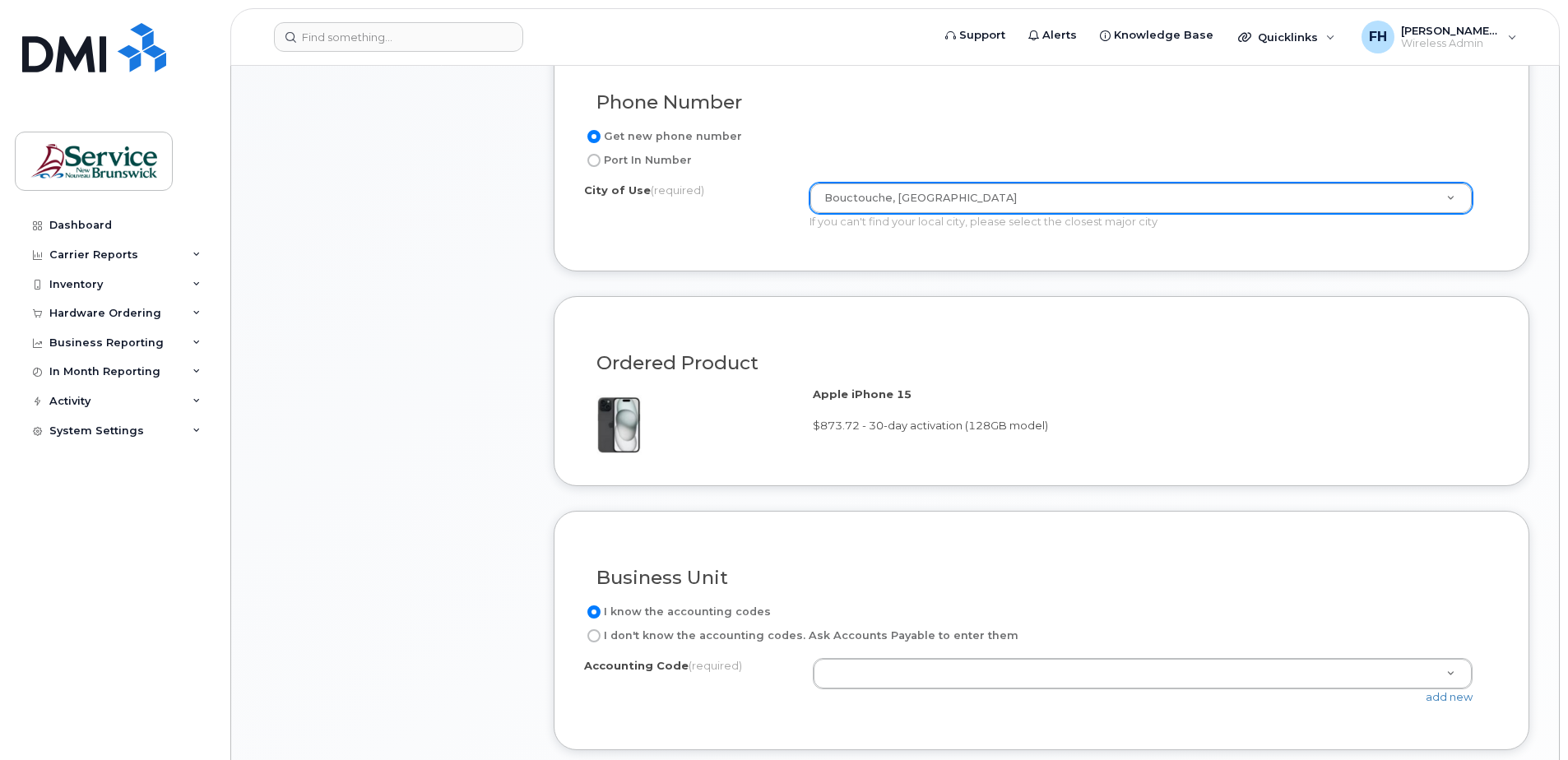
click at [807, 593] on div "Business Unit" at bounding box center [1042, 571] width 915 height 60
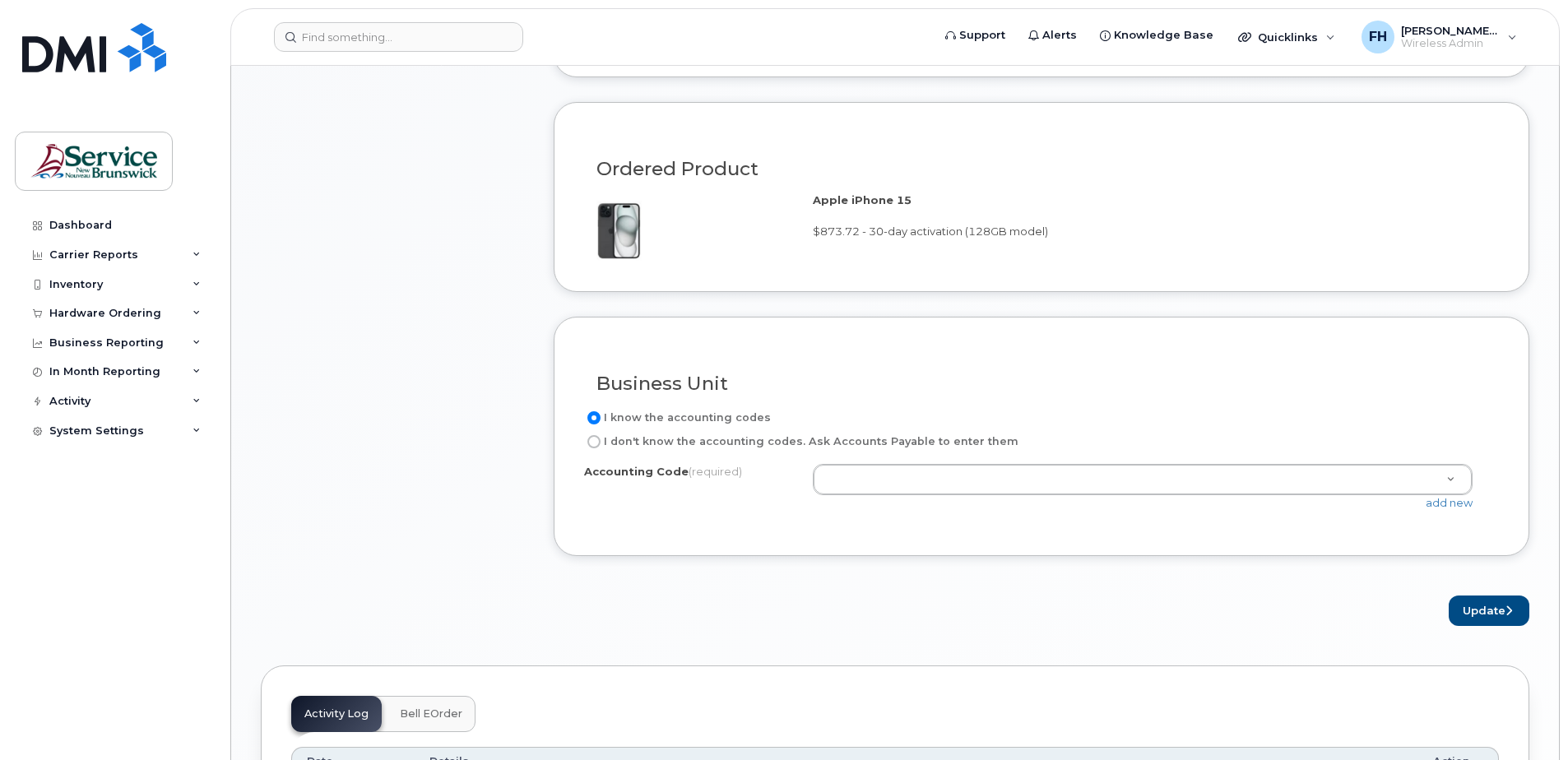
scroll to position [1139, 0]
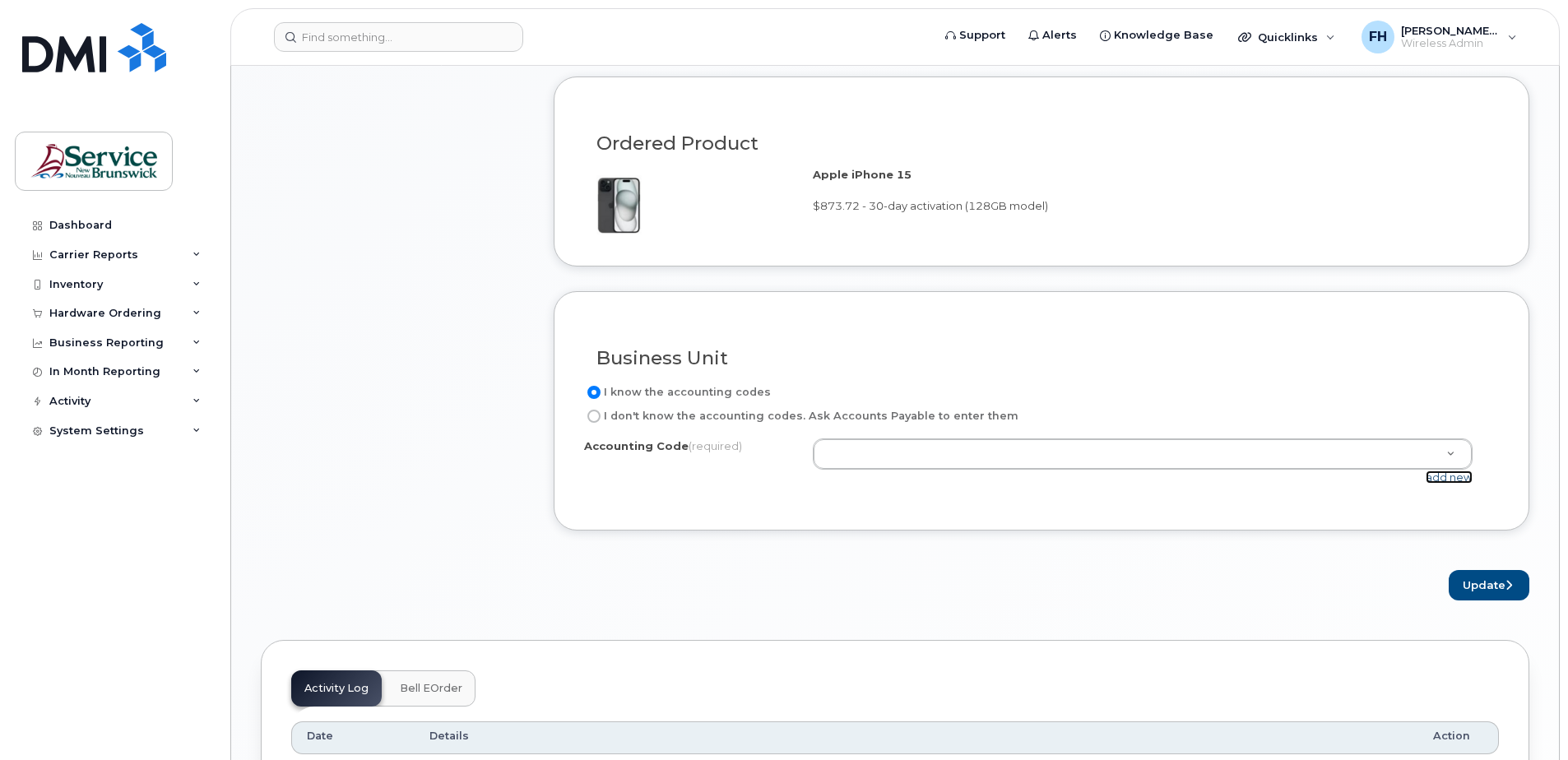
click at [1445, 481] on link "add new" at bounding box center [1449, 478] width 47 height 13
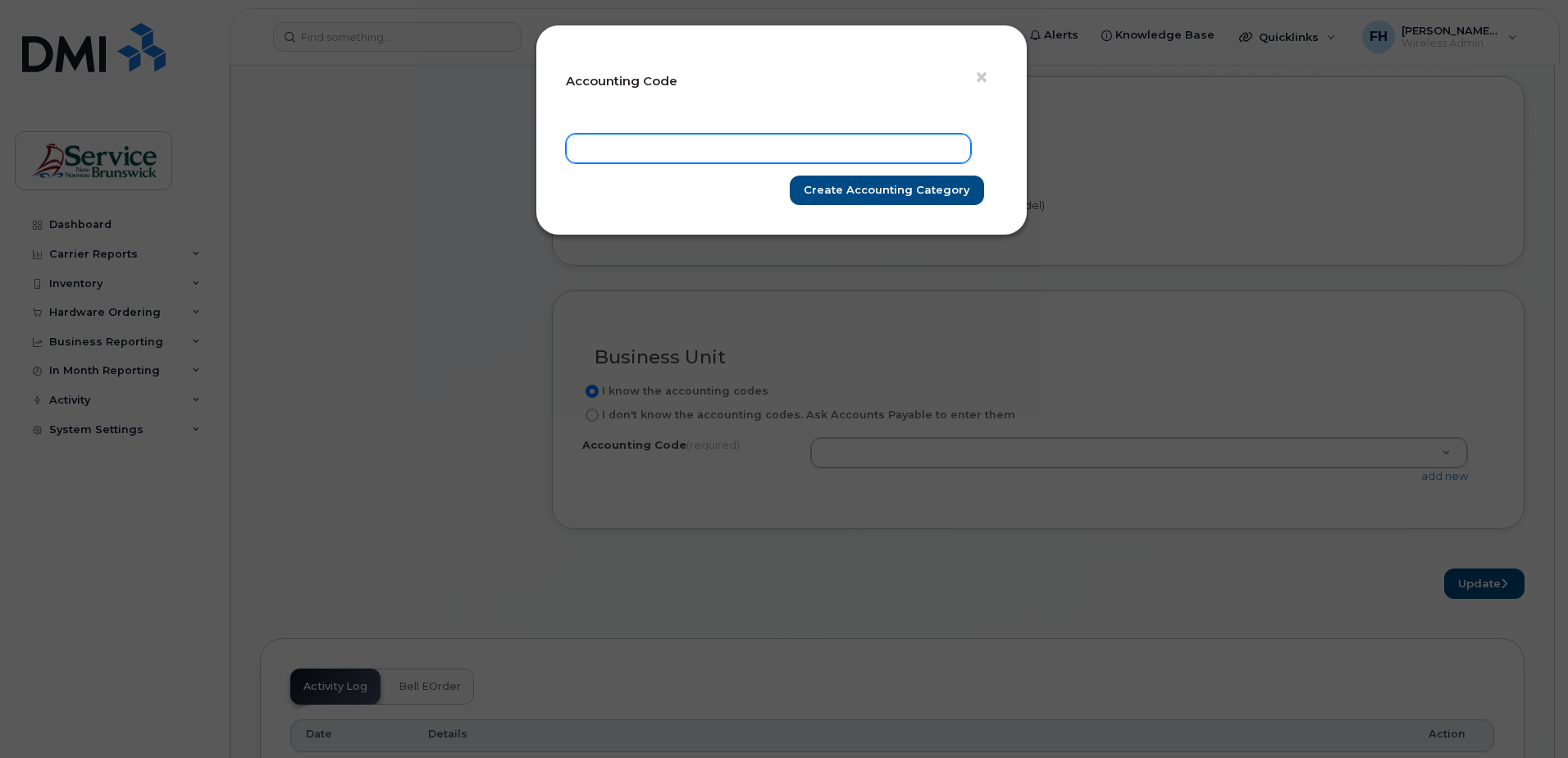
click at [685, 138] on input "text" at bounding box center [768, 148] width 405 height 29
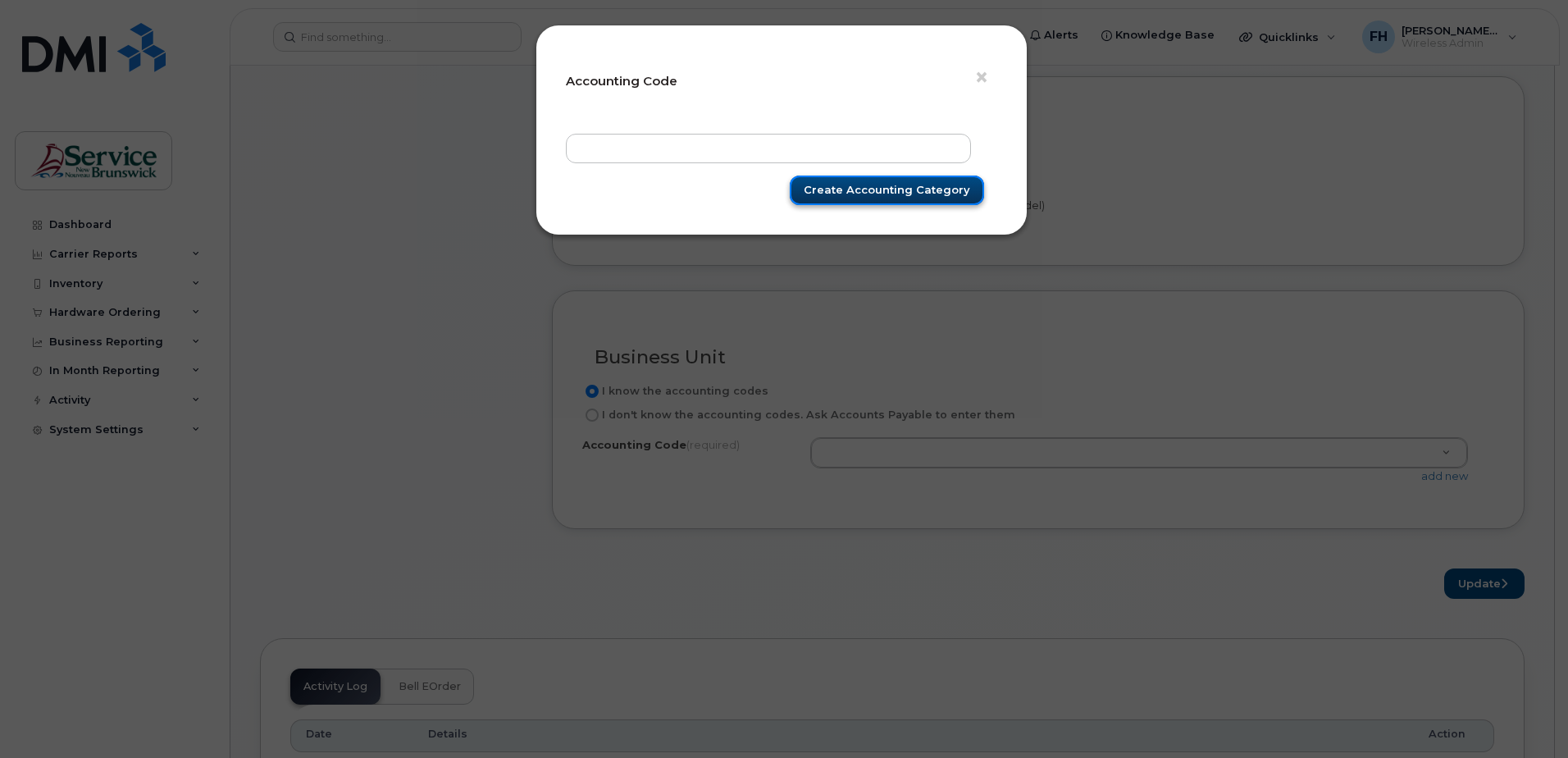
click at [939, 195] on input "Create Accounting category" at bounding box center [887, 190] width 194 height 30
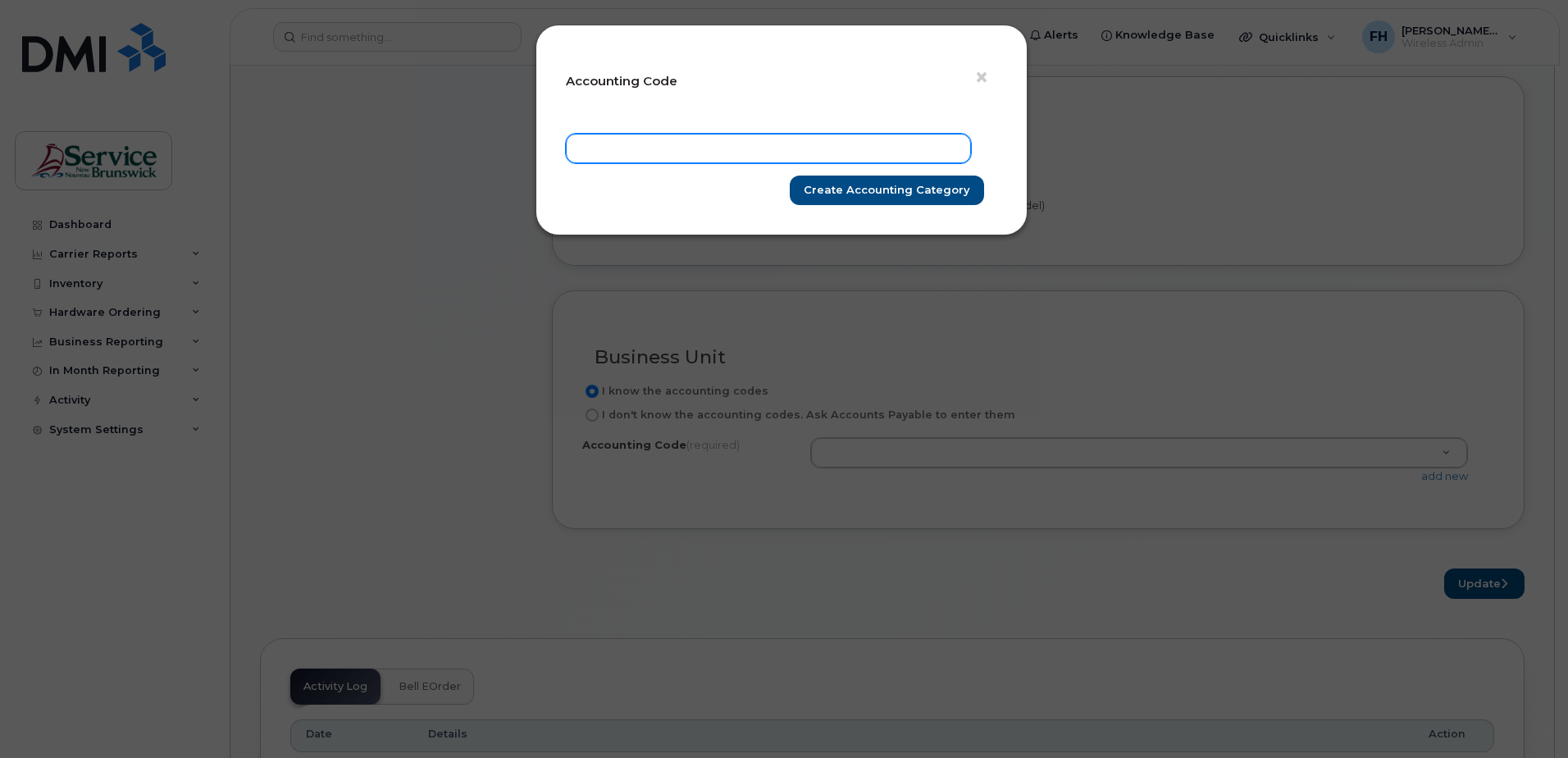
click at [749, 148] on input "text" at bounding box center [768, 148] width 405 height 29
click at [686, 149] on input "2020692003P3490P76200" at bounding box center [768, 148] width 405 height 29
type input "2020692003P3490000P76200"
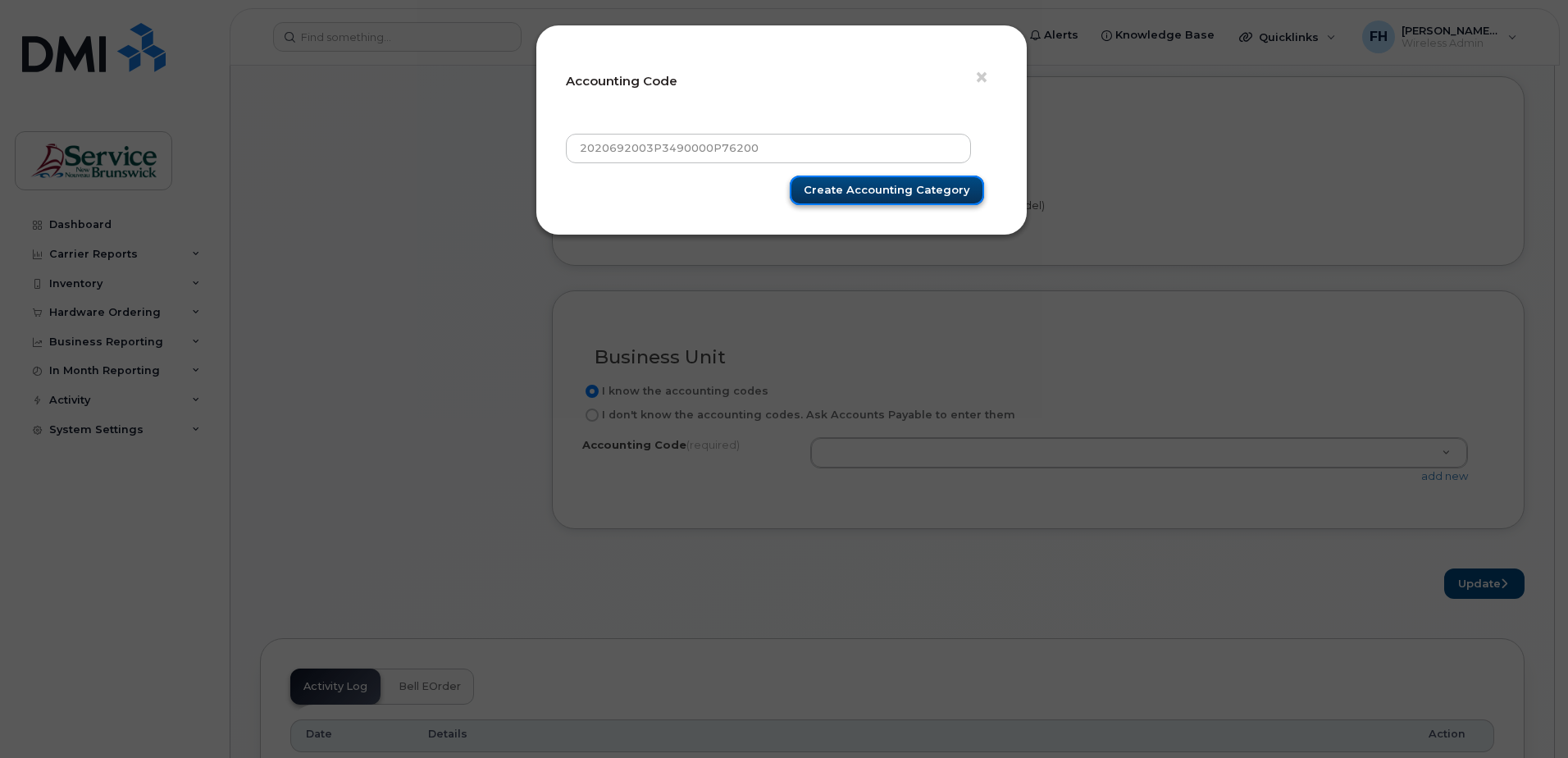
click at [913, 190] on input "Create Accounting category" at bounding box center [887, 190] width 194 height 30
type input "Create Accounting category"
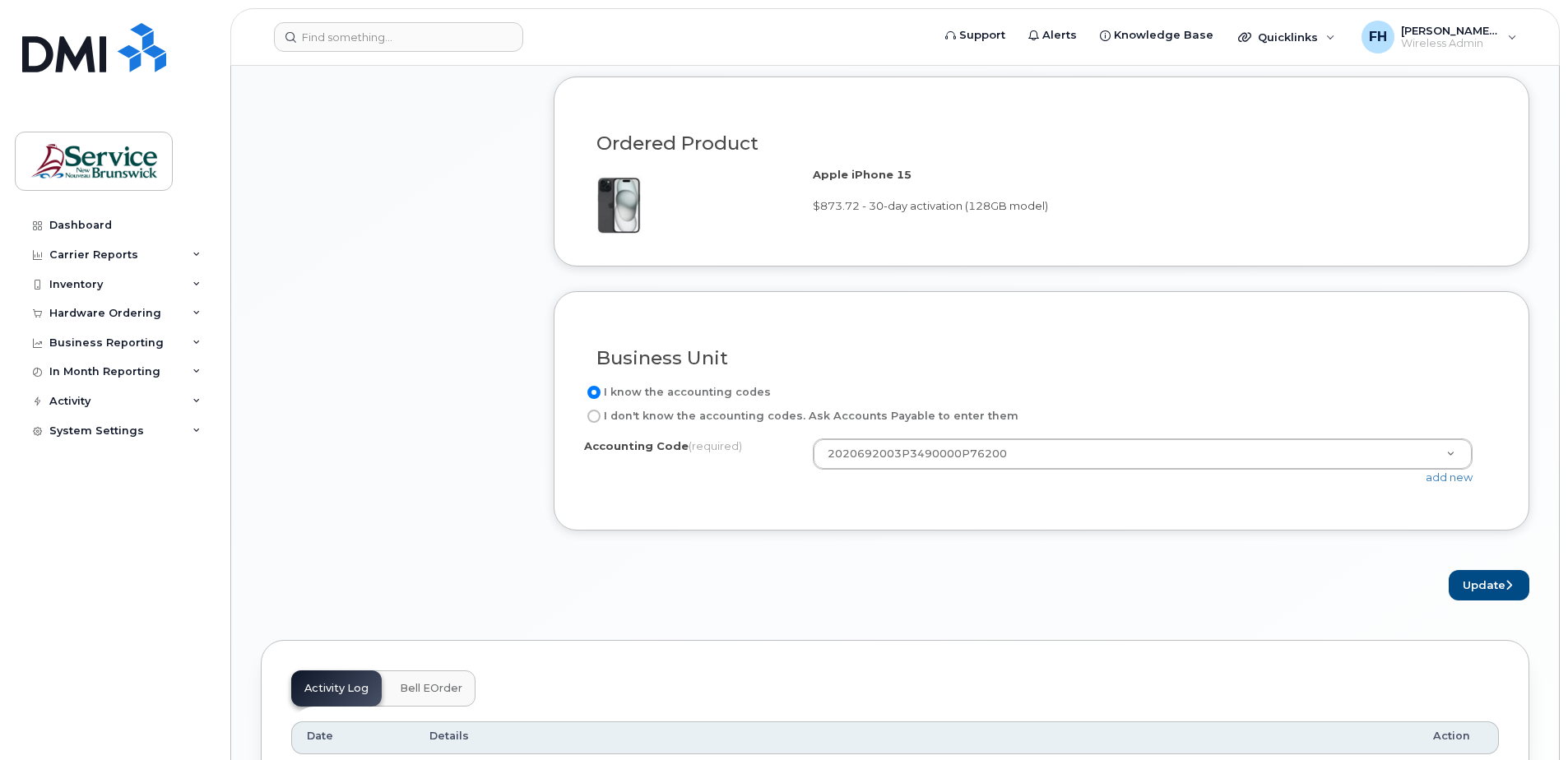
click at [930, 498] on div "Accounting Code (required) 2020692003P3490000P76200 2020692003P3490000P76200 ad…" at bounding box center [1042, 468] width 915 height 61
click at [1483, 588] on button "Update" at bounding box center [1489, 585] width 81 height 30
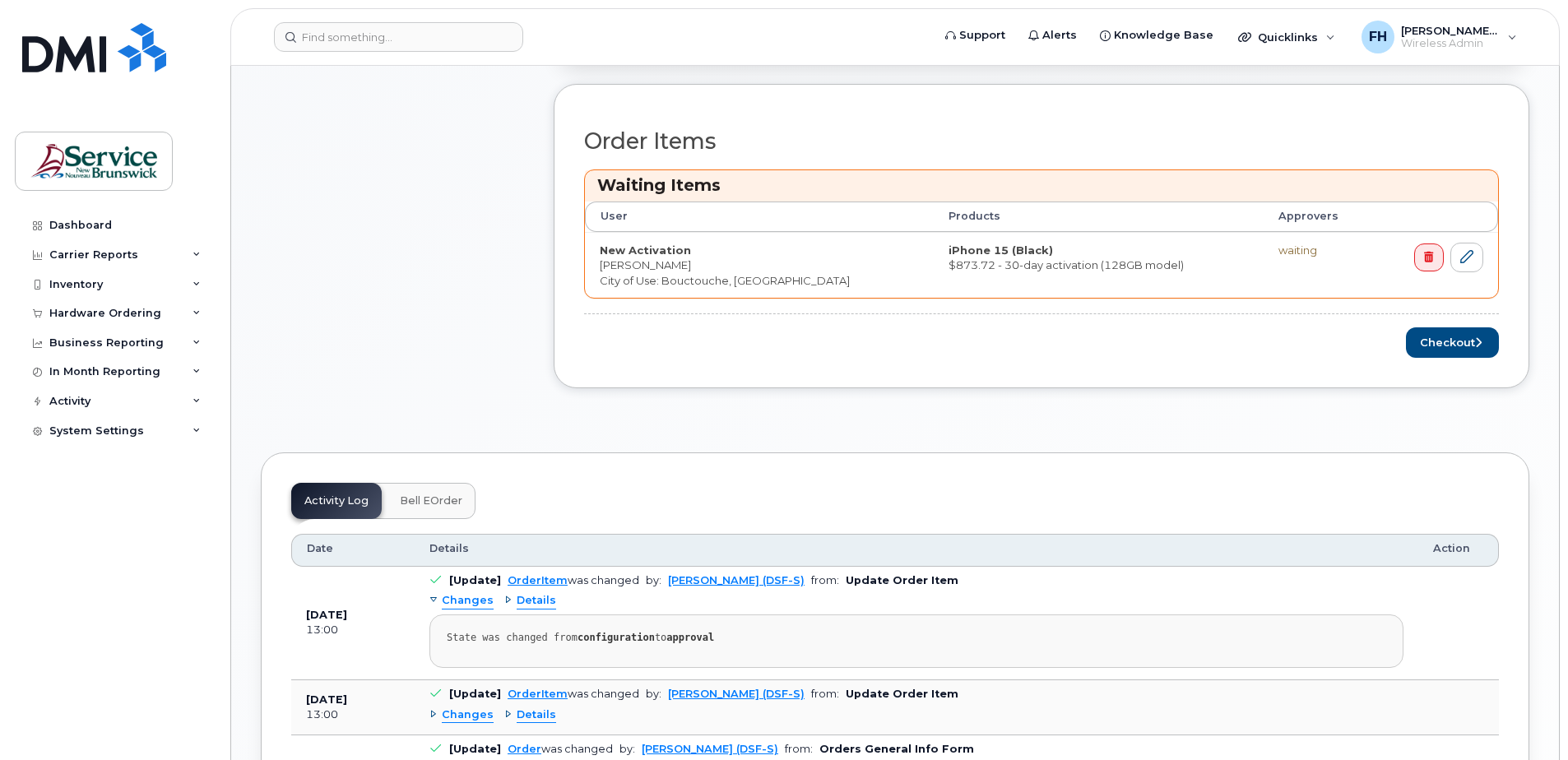
scroll to position [658, 0]
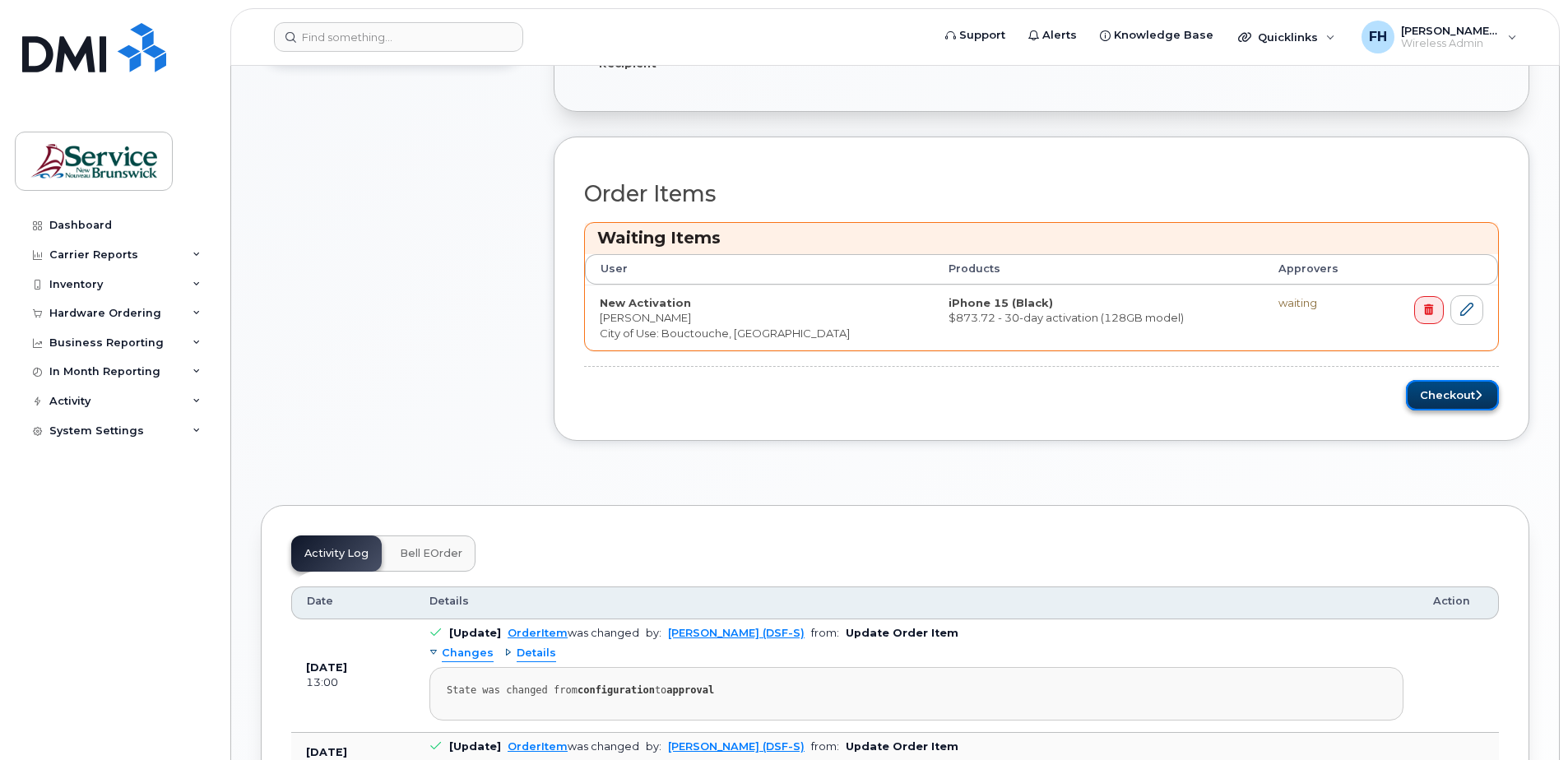
click at [1450, 398] on button "Checkout" at bounding box center [1452, 395] width 93 height 30
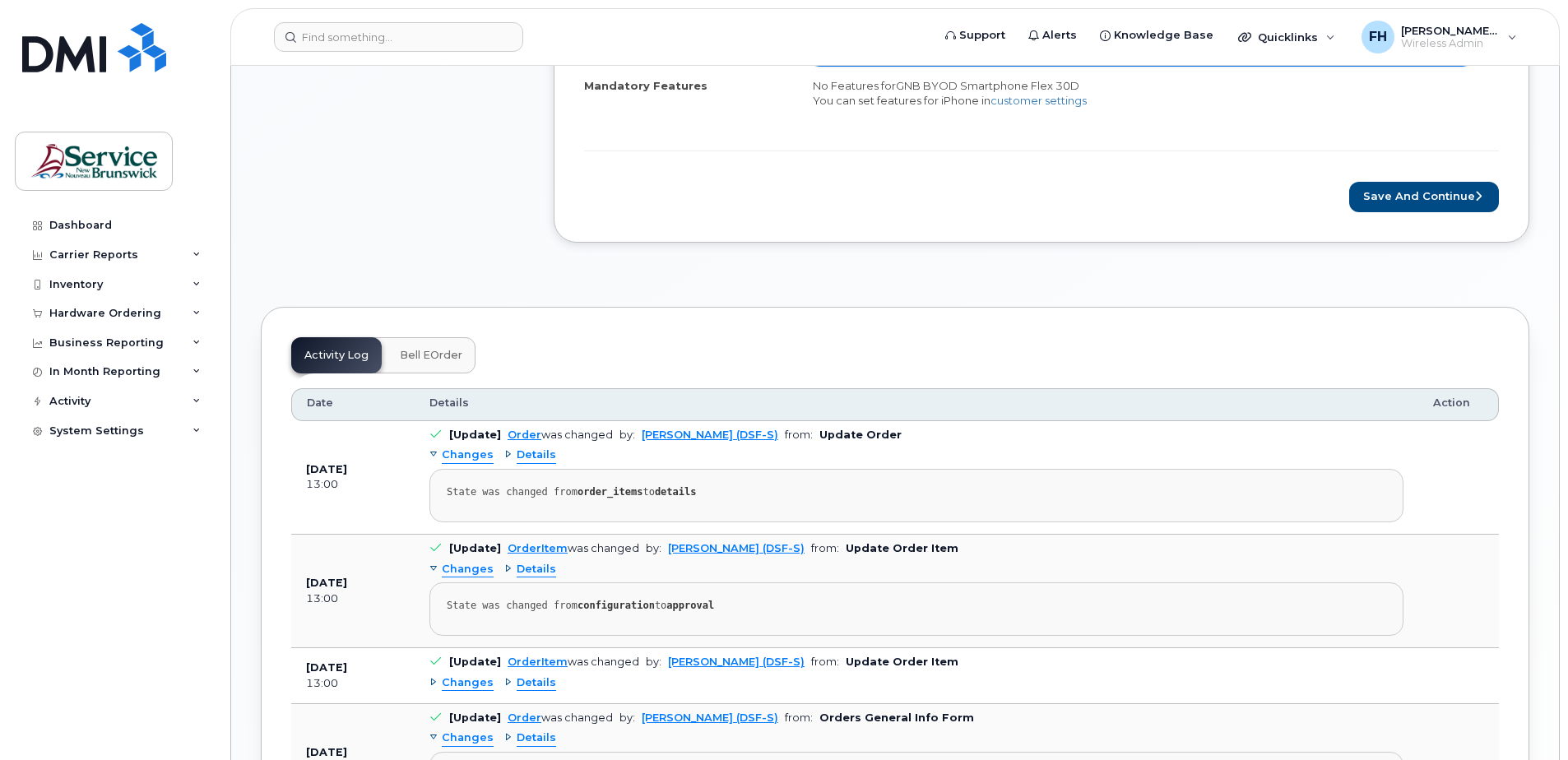
scroll to position [658, 0]
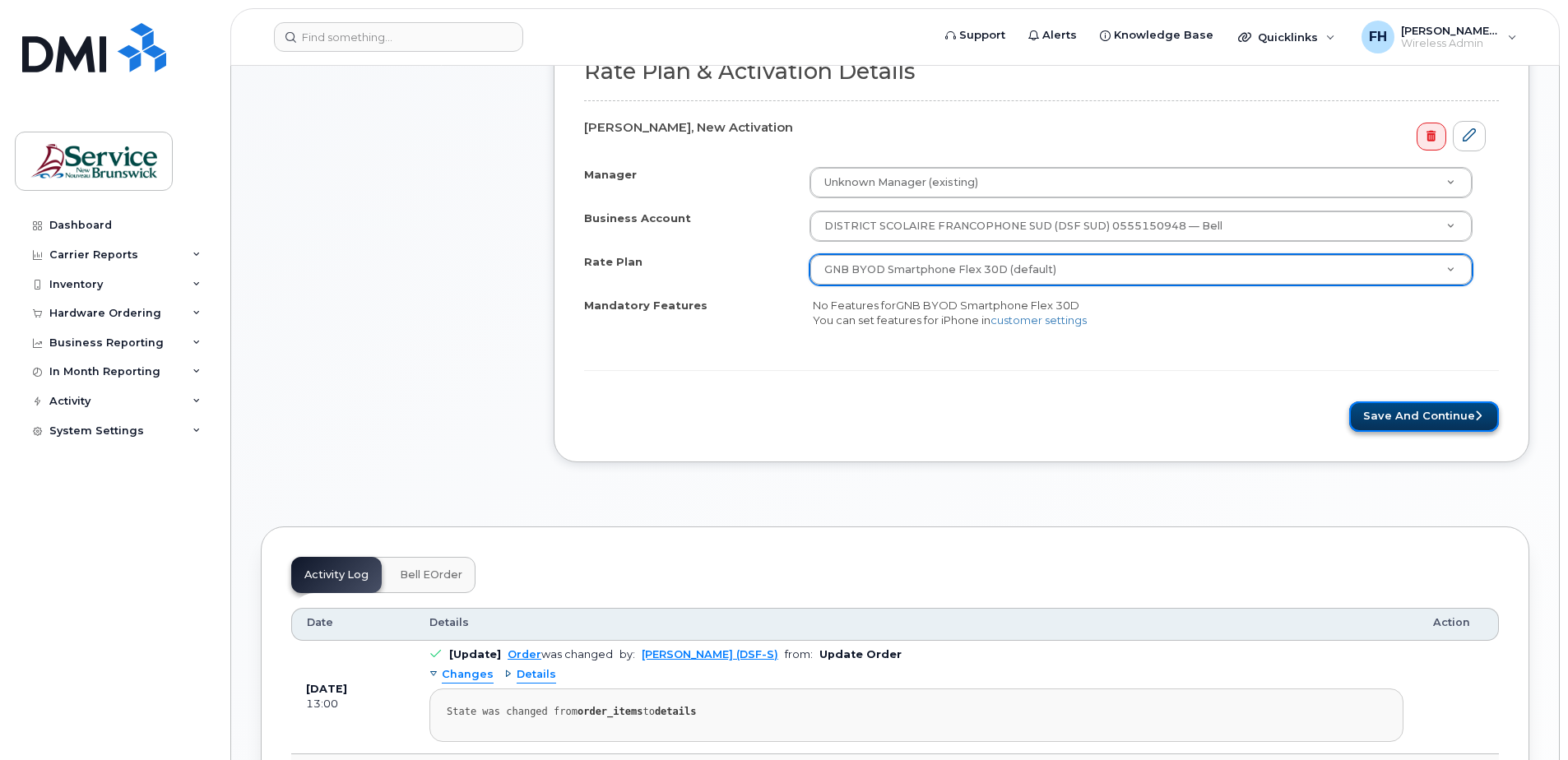
click at [1431, 415] on button "Save and Continue" at bounding box center [1424, 416] width 150 height 30
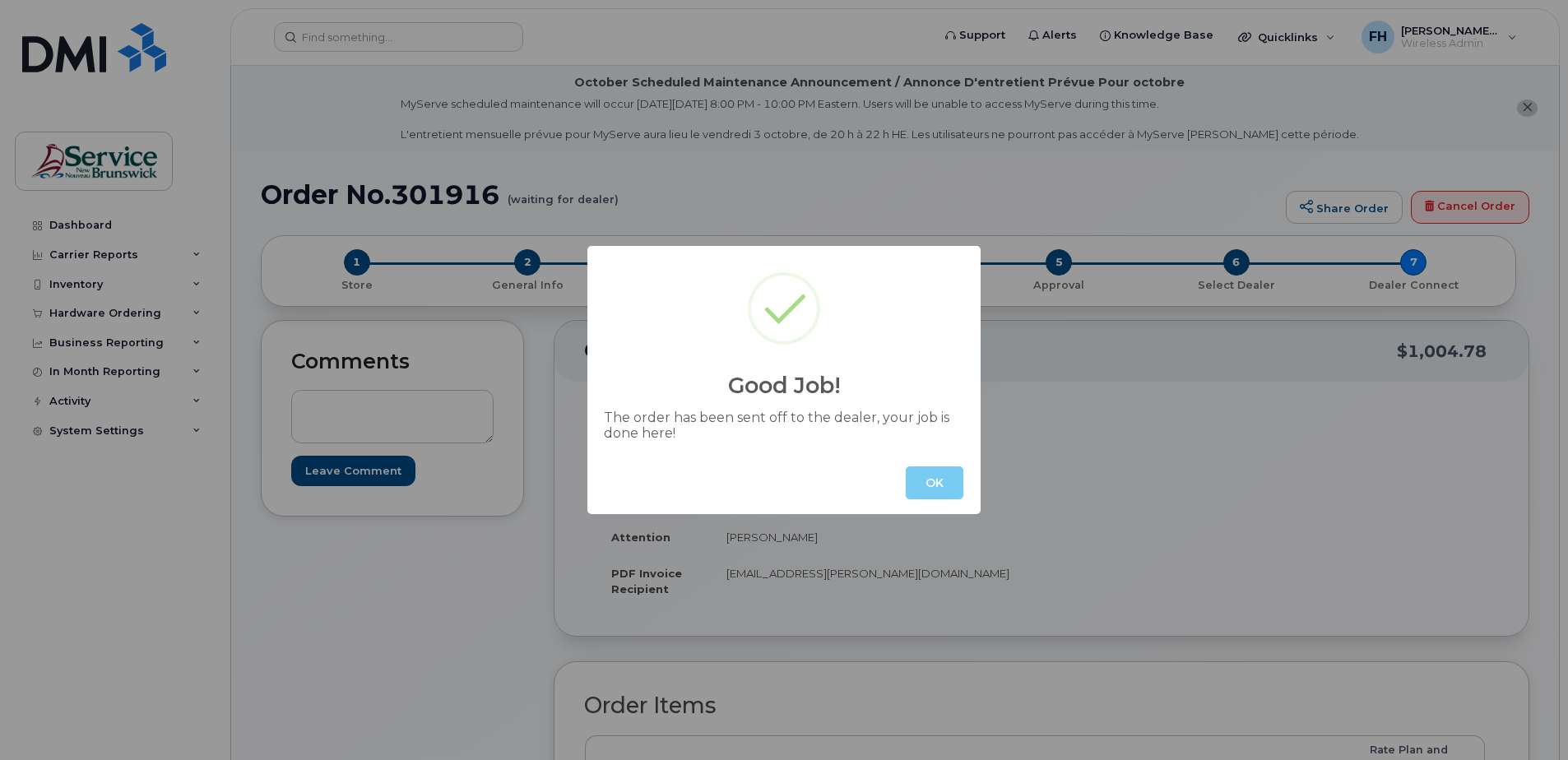
click at [928, 488] on button "OK" at bounding box center [934, 483] width 57 height 33
